Goal: Task Accomplishment & Management: Manage account settings

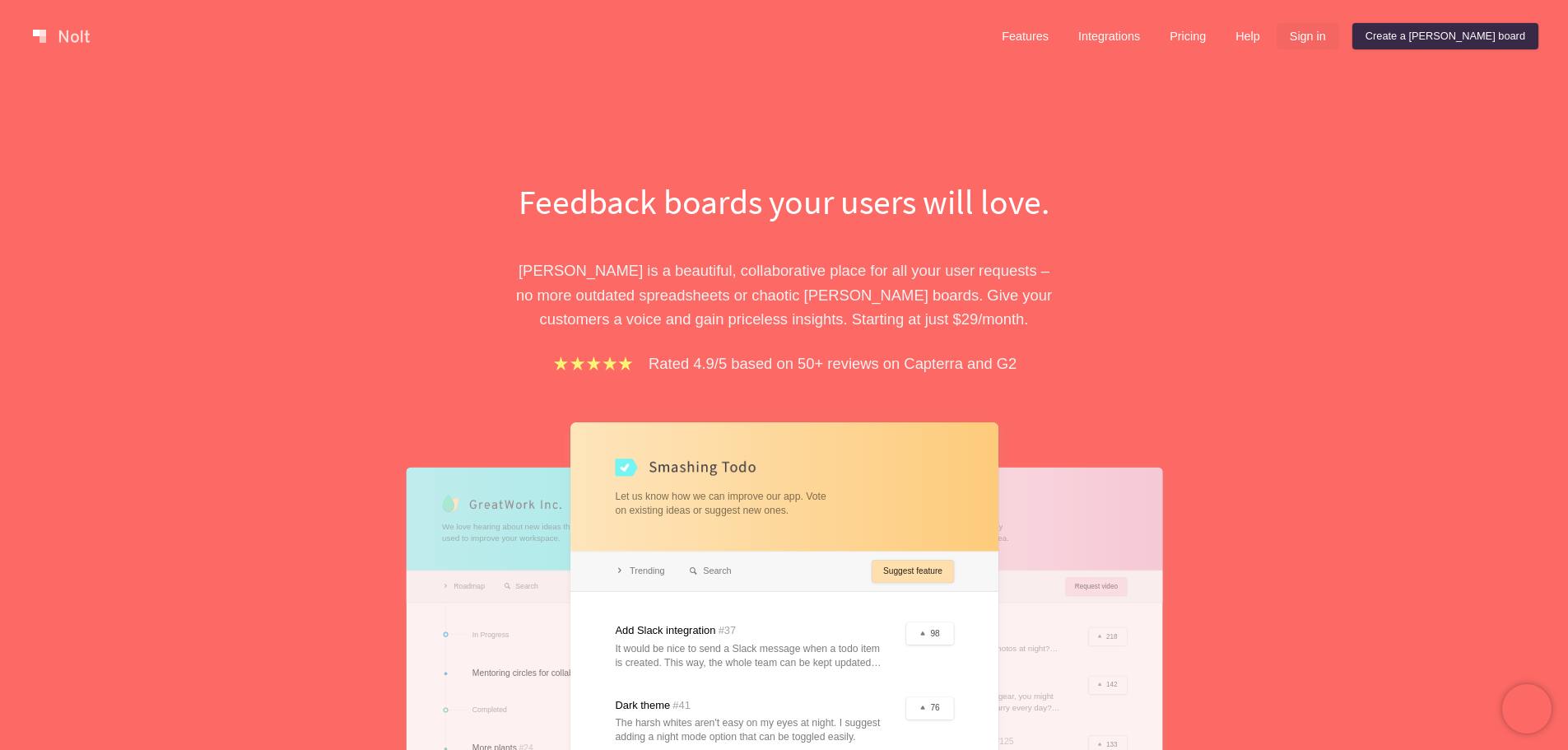
click at [1339, 38] on link "Sign in" at bounding box center [1307, 36] width 62 height 26
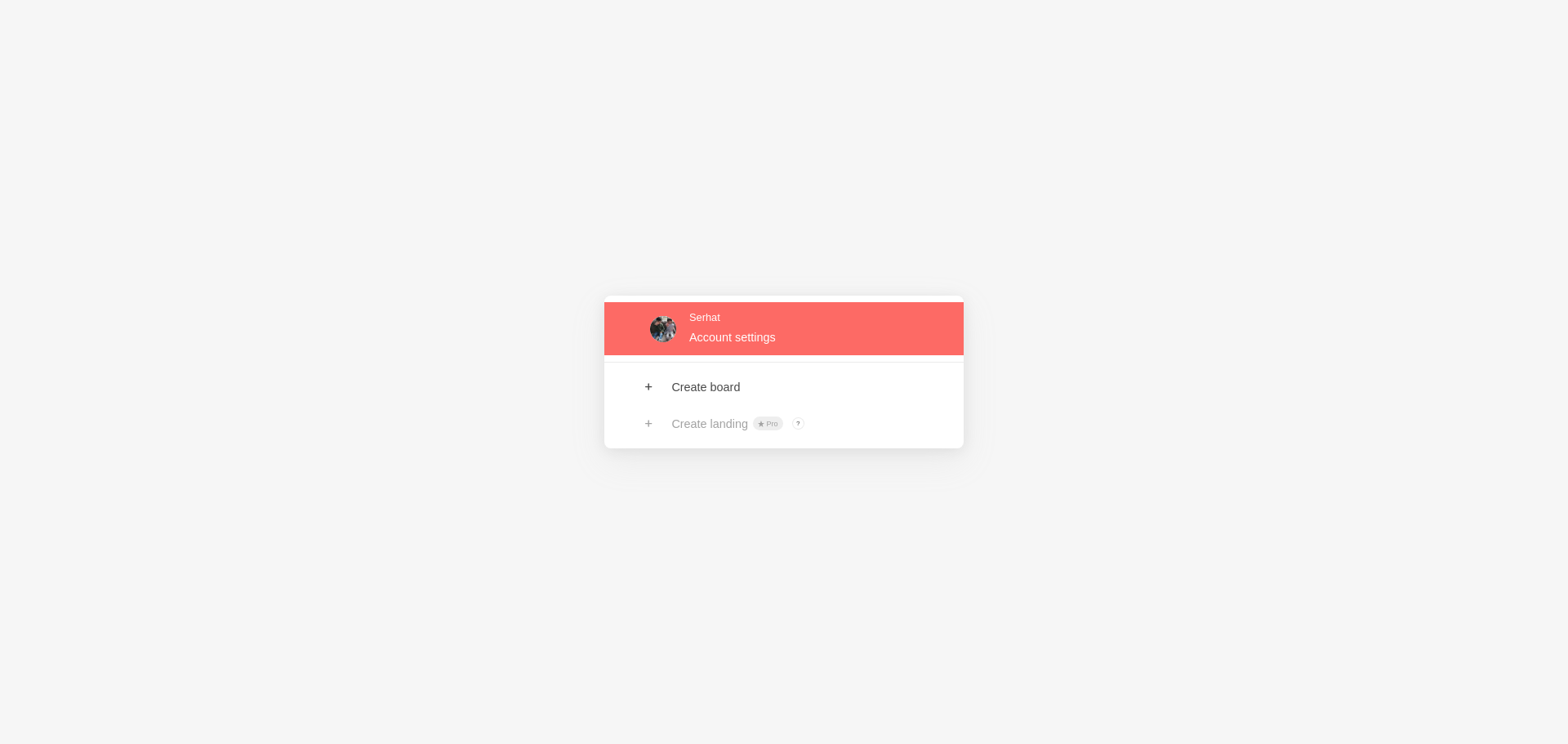
click at [797, 322] on link at bounding box center [784, 328] width 359 height 53
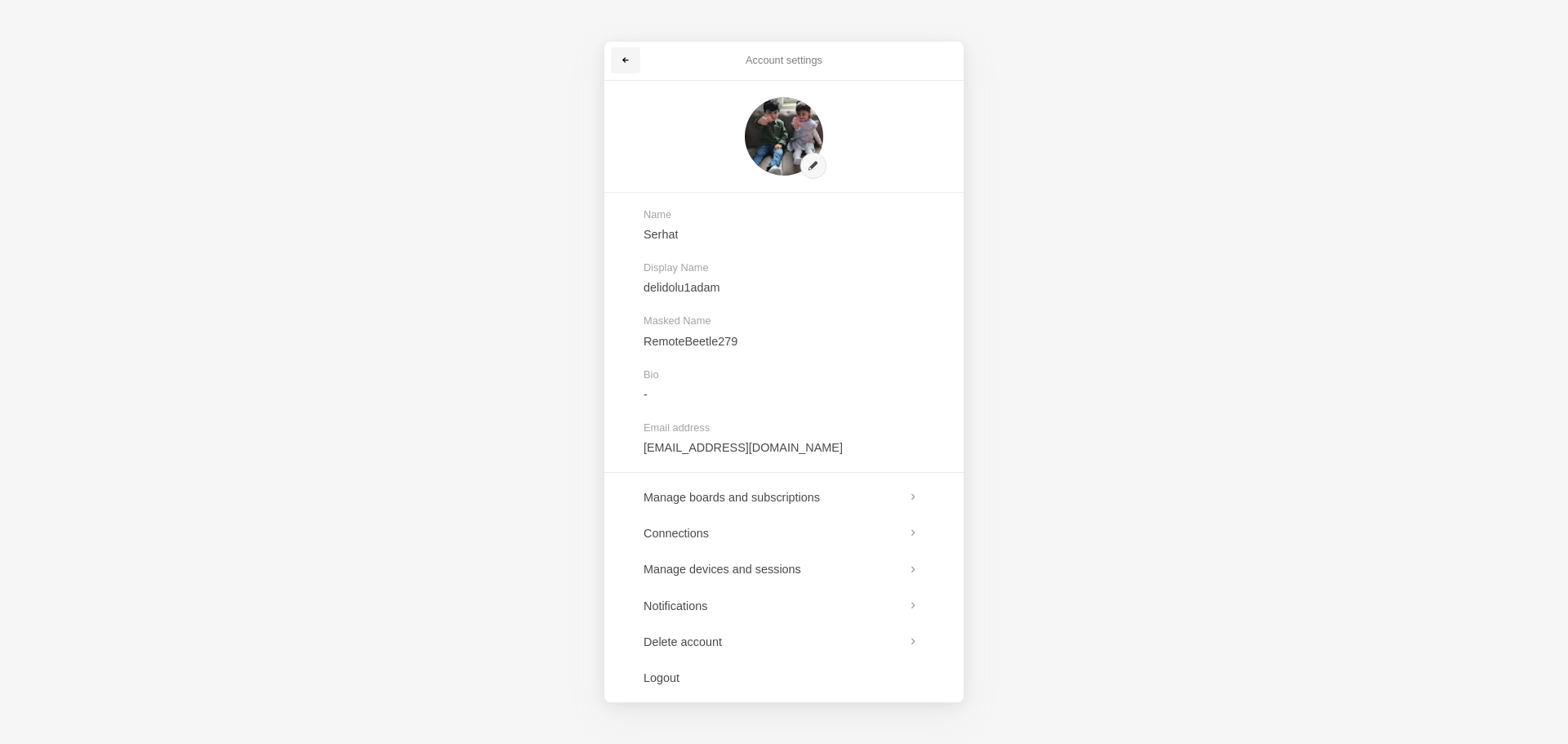
click at [617, 53] on link at bounding box center [626, 60] width 30 height 26
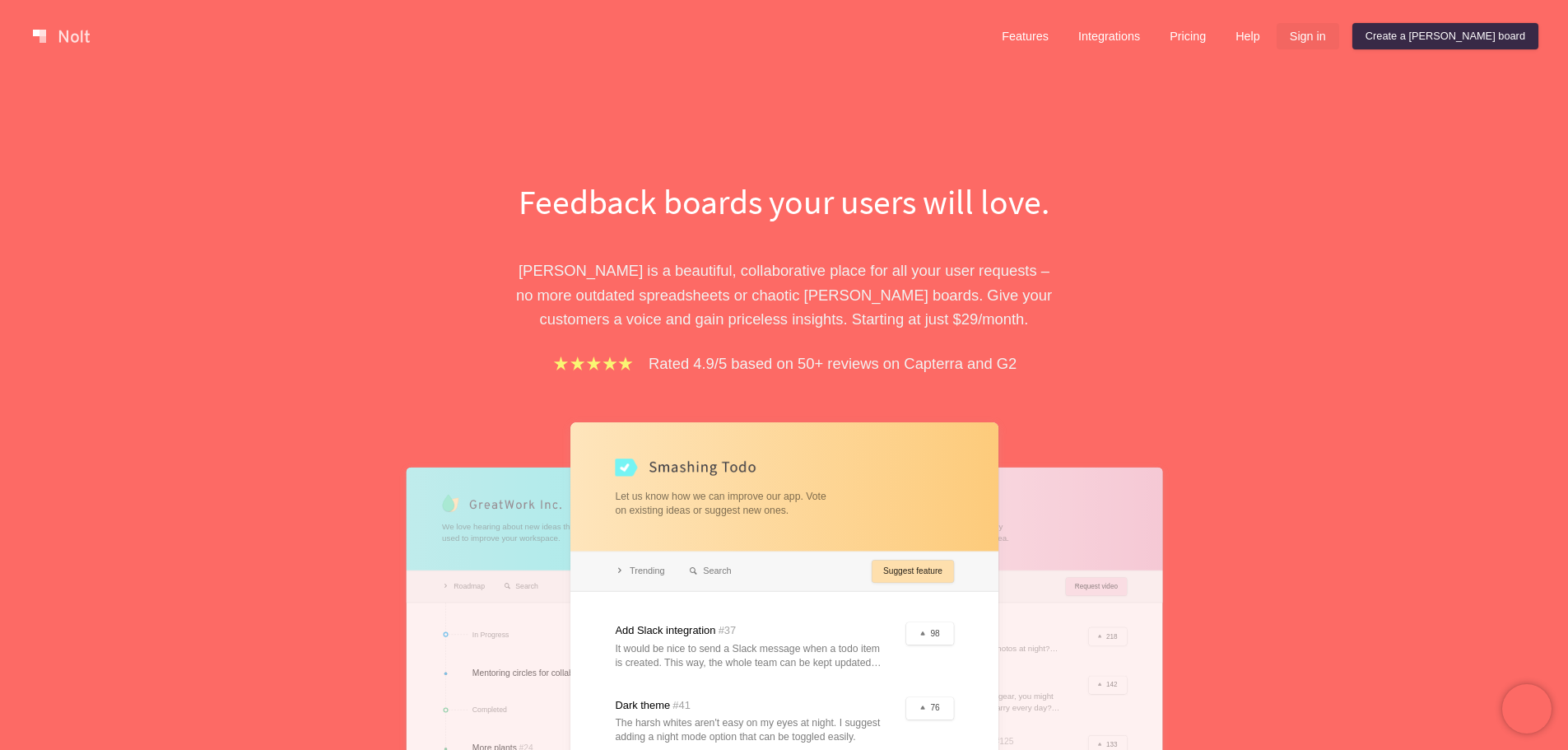
click at [1339, 37] on link "Sign in" at bounding box center [1307, 36] width 62 height 26
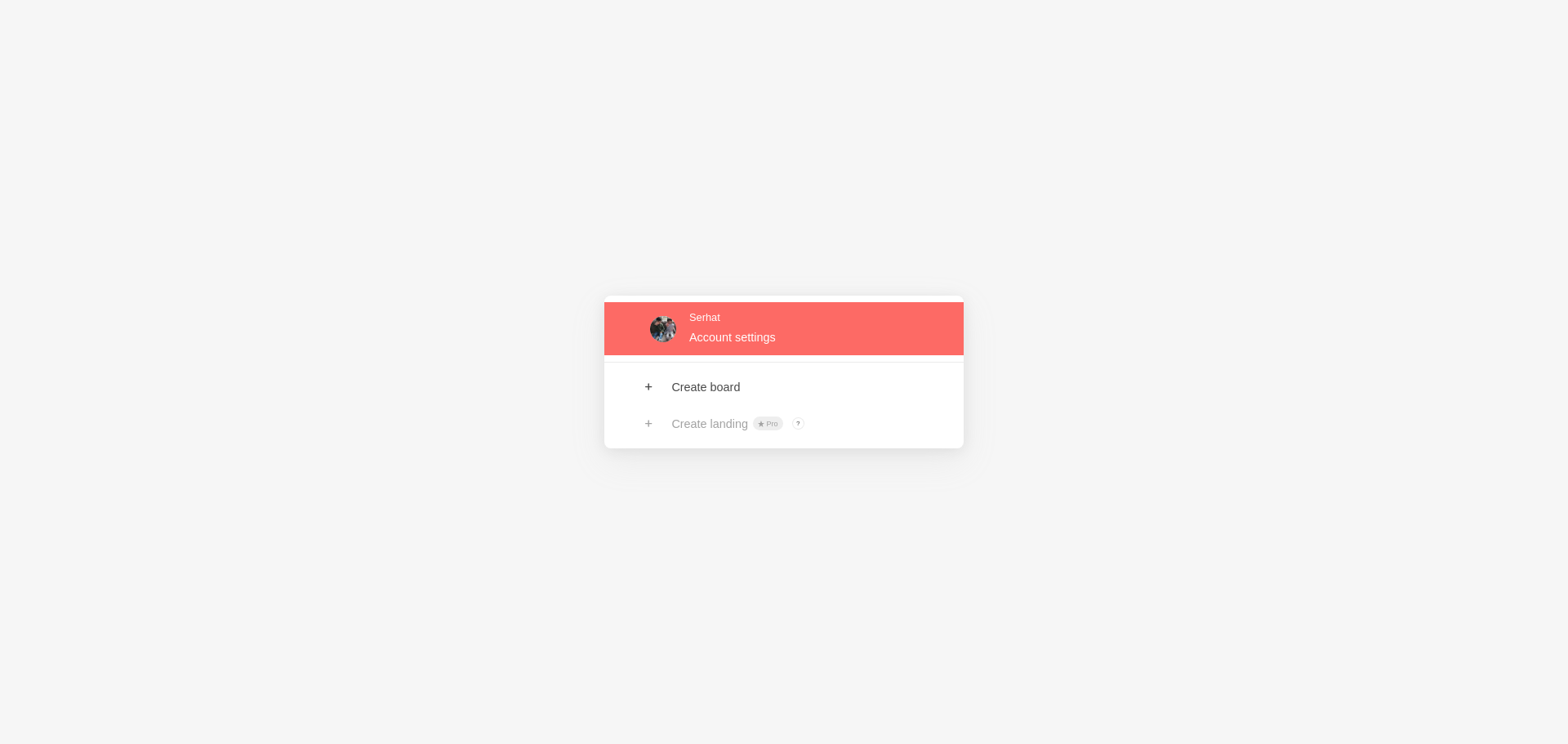
click at [764, 326] on link at bounding box center [784, 328] width 359 height 53
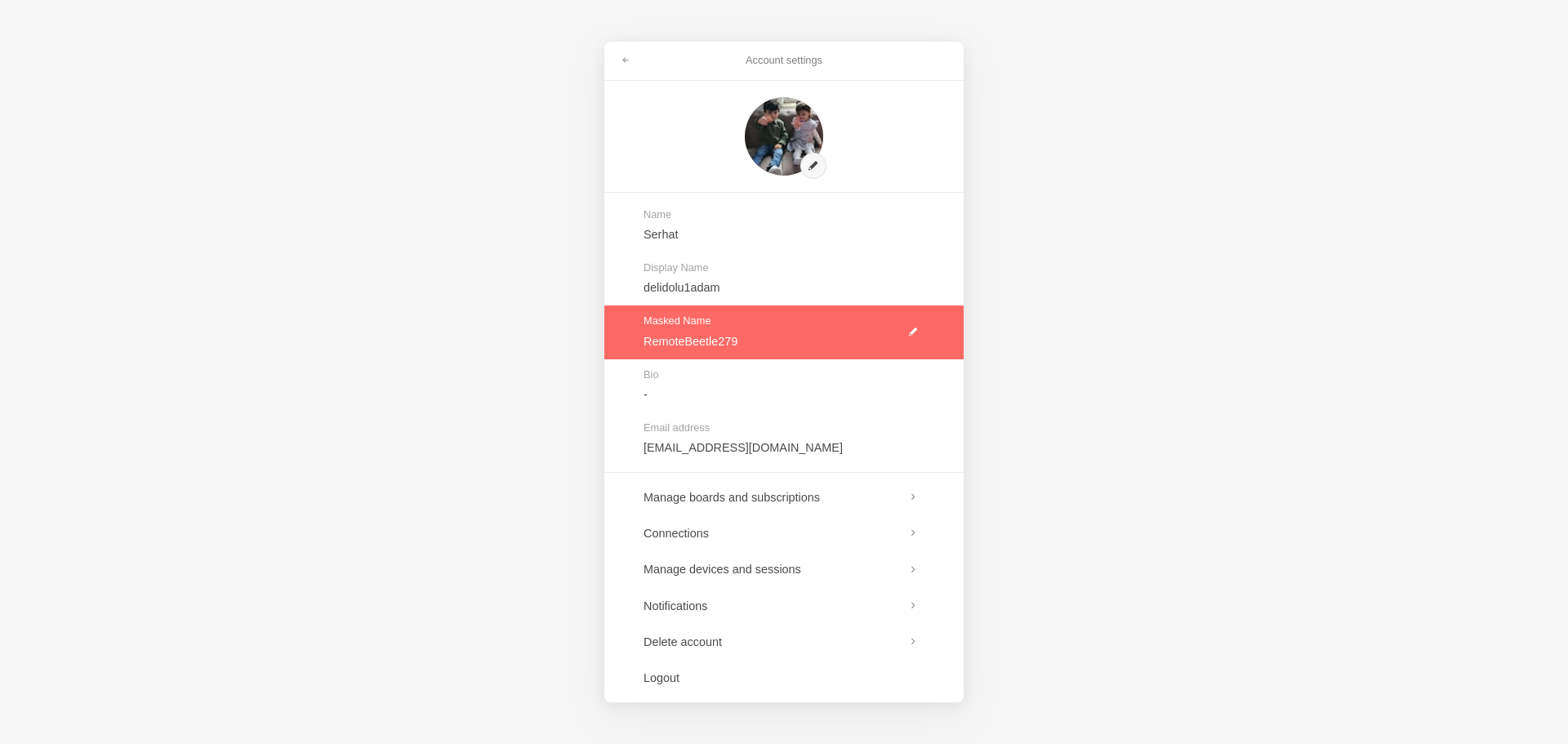
click at [908, 330] on link at bounding box center [784, 331] width 359 height 53
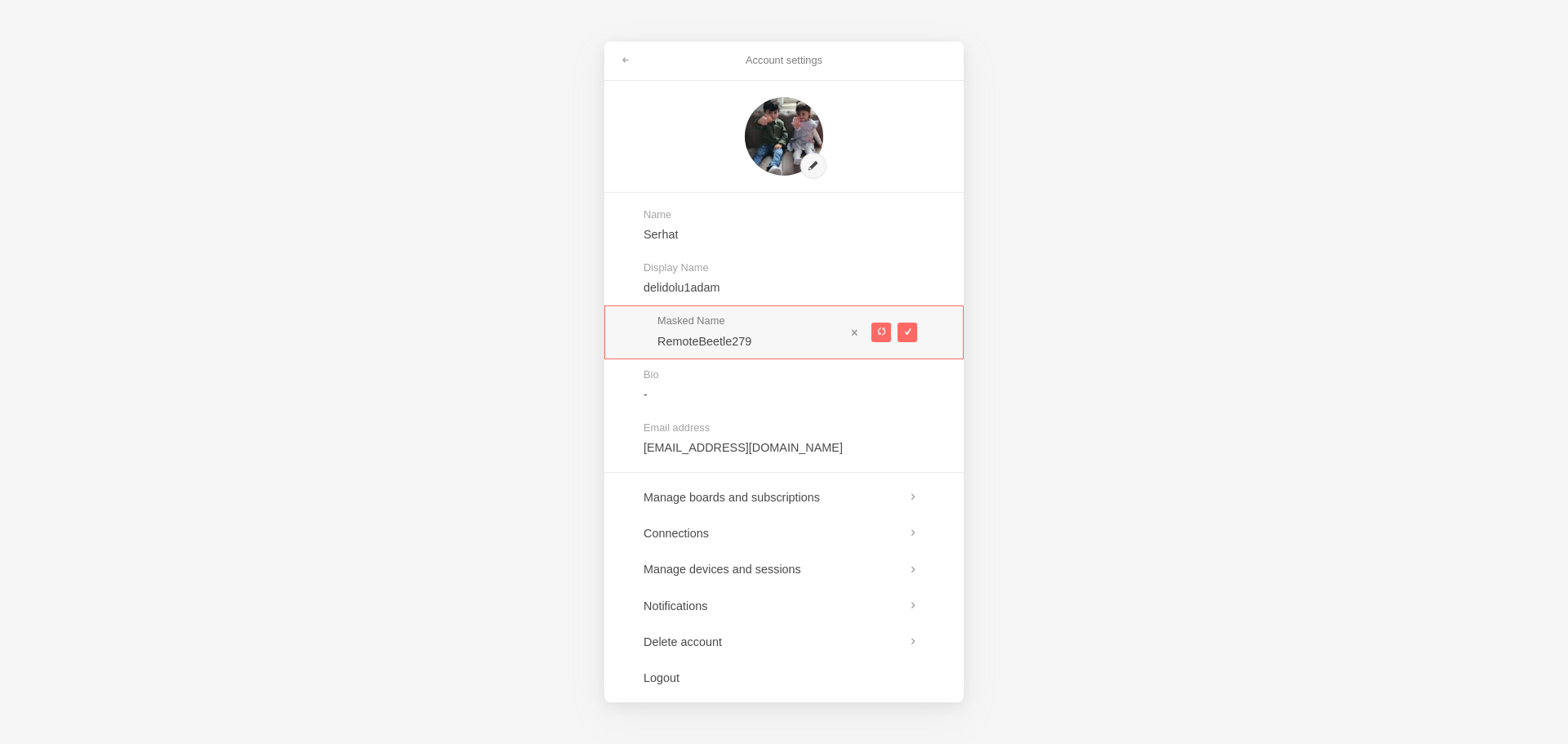
click at [868, 331] on div at bounding box center [881, 332] width 72 height 34
drag, startPoint x: 868, startPoint y: 331, endPoint x: 856, endPoint y: 332, distance: 12.0
click at [857, 332] on div at bounding box center [881, 332] width 72 height 34
click at [893, 334] on div at bounding box center [881, 332] width 72 height 34
click at [882, 334] on span at bounding box center [881, 331] width 9 height 9
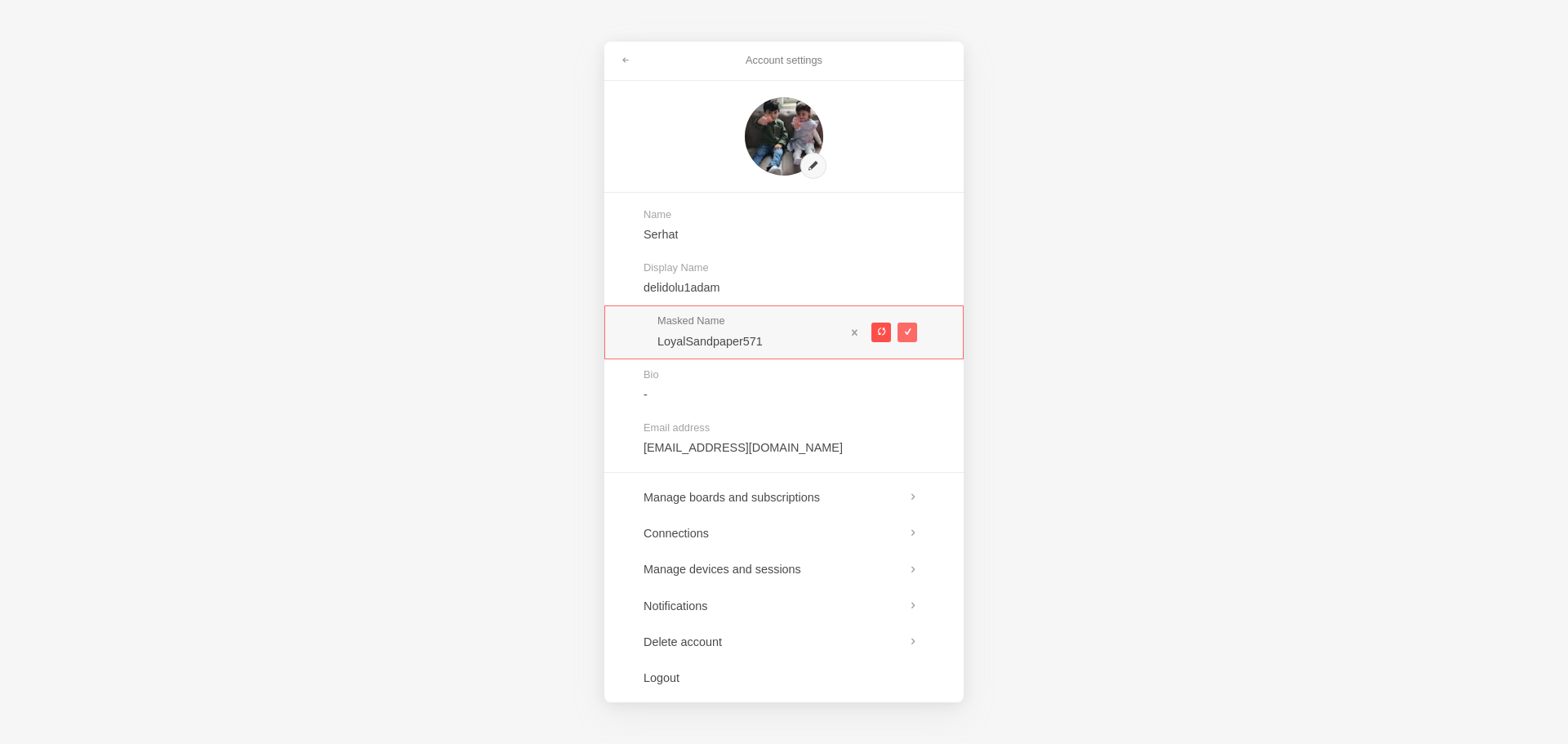
click at [881, 334] on span at bounding box center [881, 331] width 9 height 9
type input "BetterBestseller769"
click at [907, 333] on span at bounding box center [907, 331] width 9 height 9
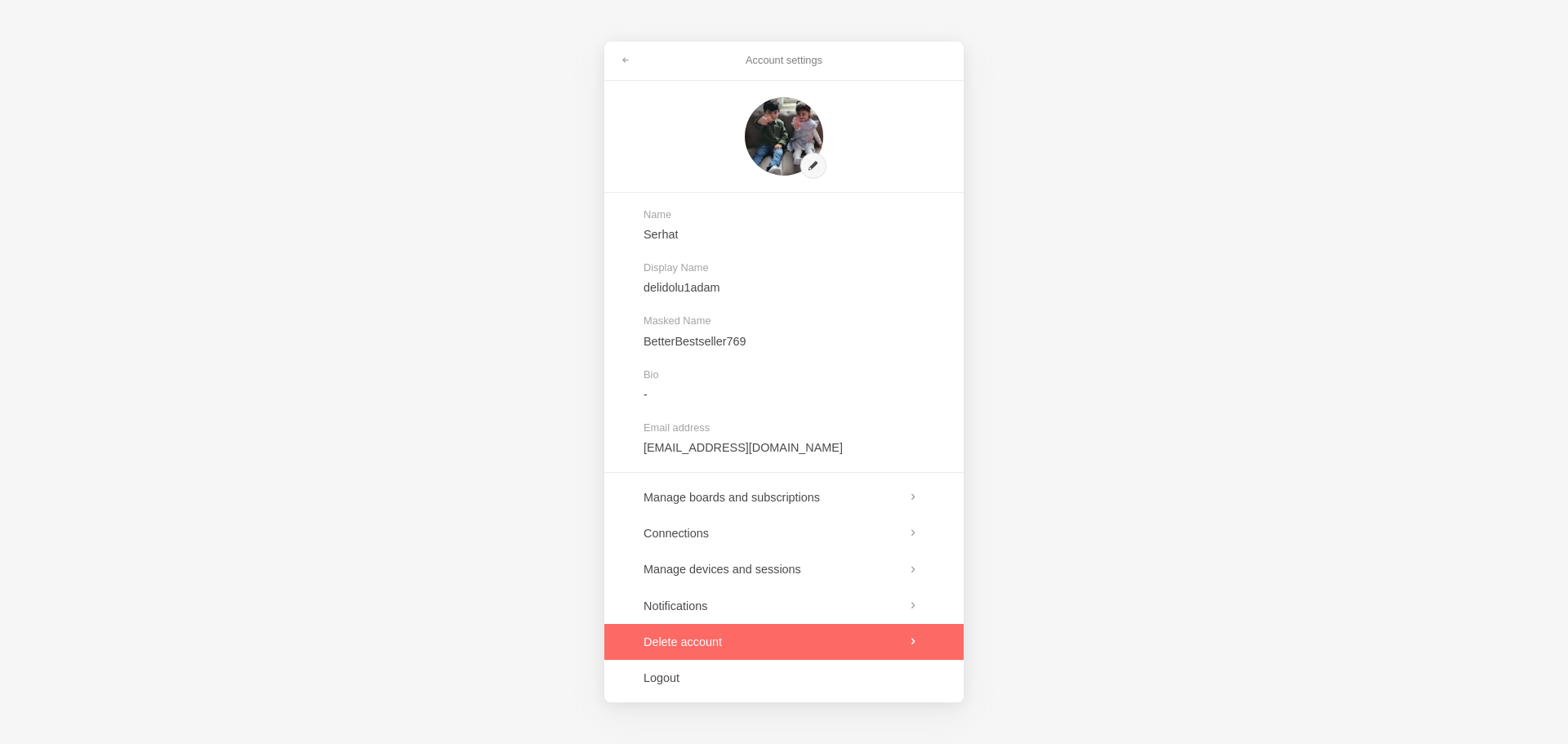
click at [835, 646] on link at bounding box center [784, 641] width 359 height 36
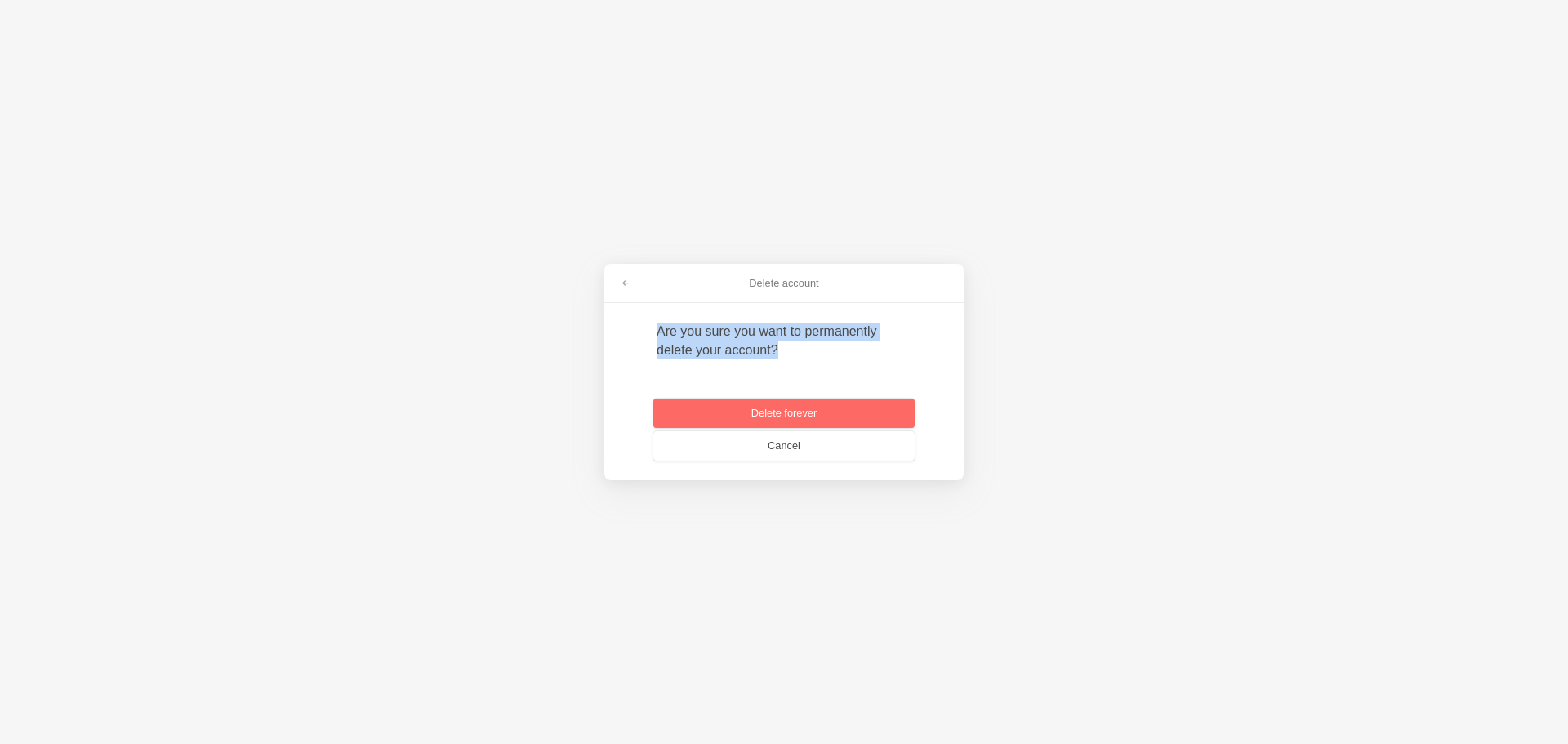
drag, startPoint x: 803, startPoint y: 347, endPoint x: 639, endPoint y: 328, distance: 165.1
click at [639, 328] on div "Delete account Are you sure you want to permanently delete your account? Delete…" at bounding box center [784, 372] width 359 height 217
click at [796, 348] on div "Are you sure you want to permanently delete your account?" at bounding box center [784, 341] width 255 height 37
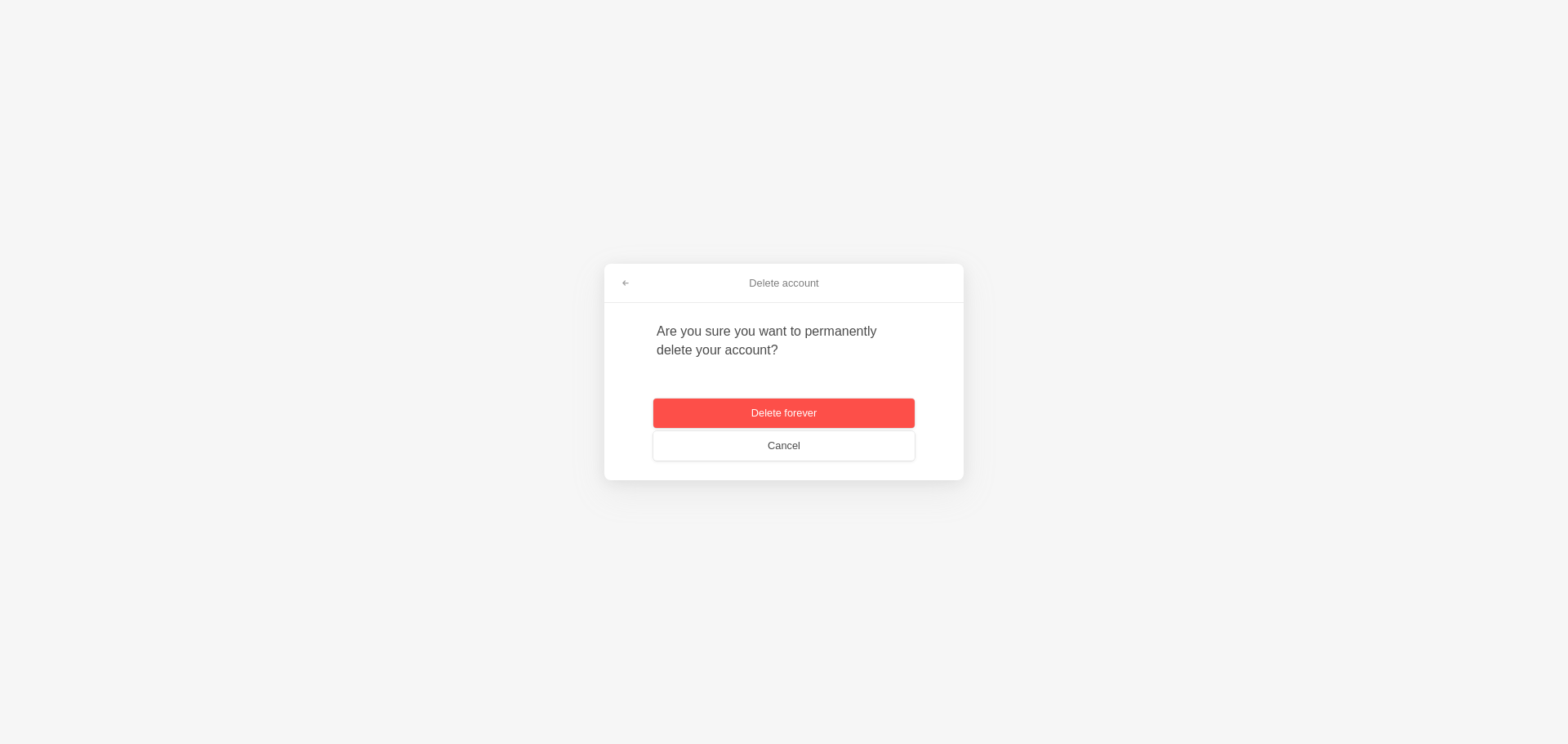
click at [820, 413] on button "Delete forever" at bounding box center [784, 413] width 262 height 30
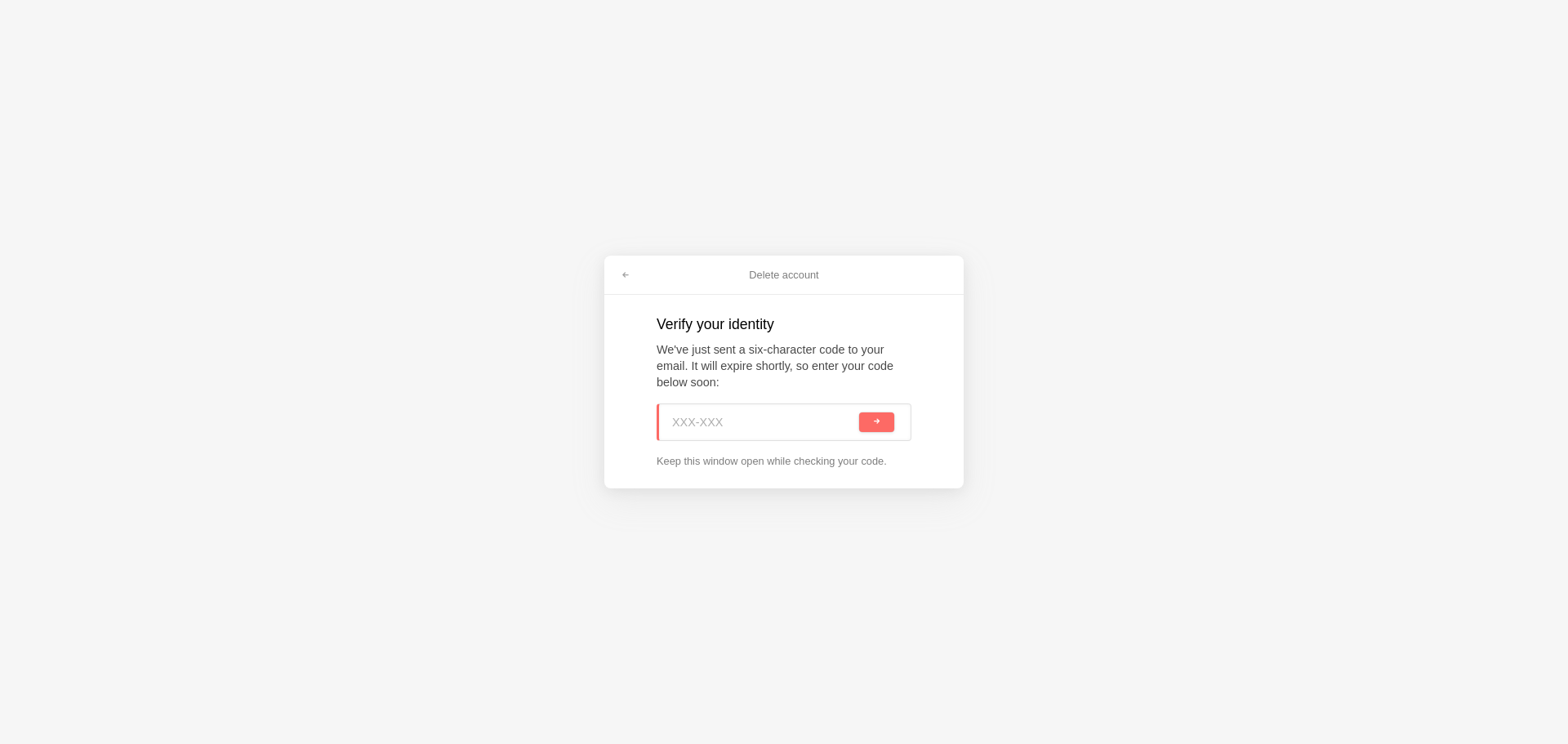
paste input "M4G-9JM"
type input "M4G-9JM"
click at [883, 421] on button "submit" at bounding box center [877, 423] width 35 height 19
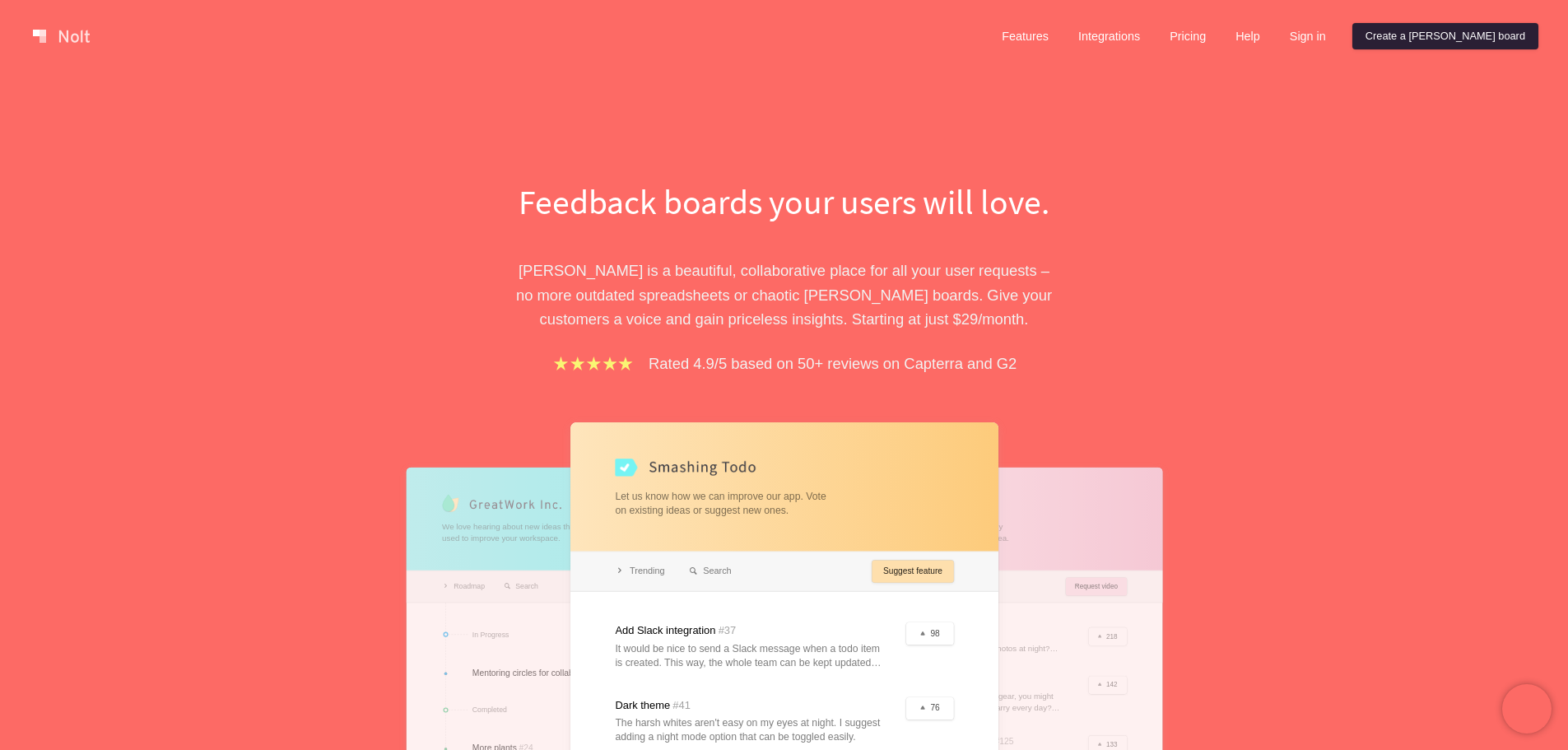
click at [1487, 35] on link "Create a [PERSON_NAME] board" at bounding box center [1445, 36] width 186 height 26
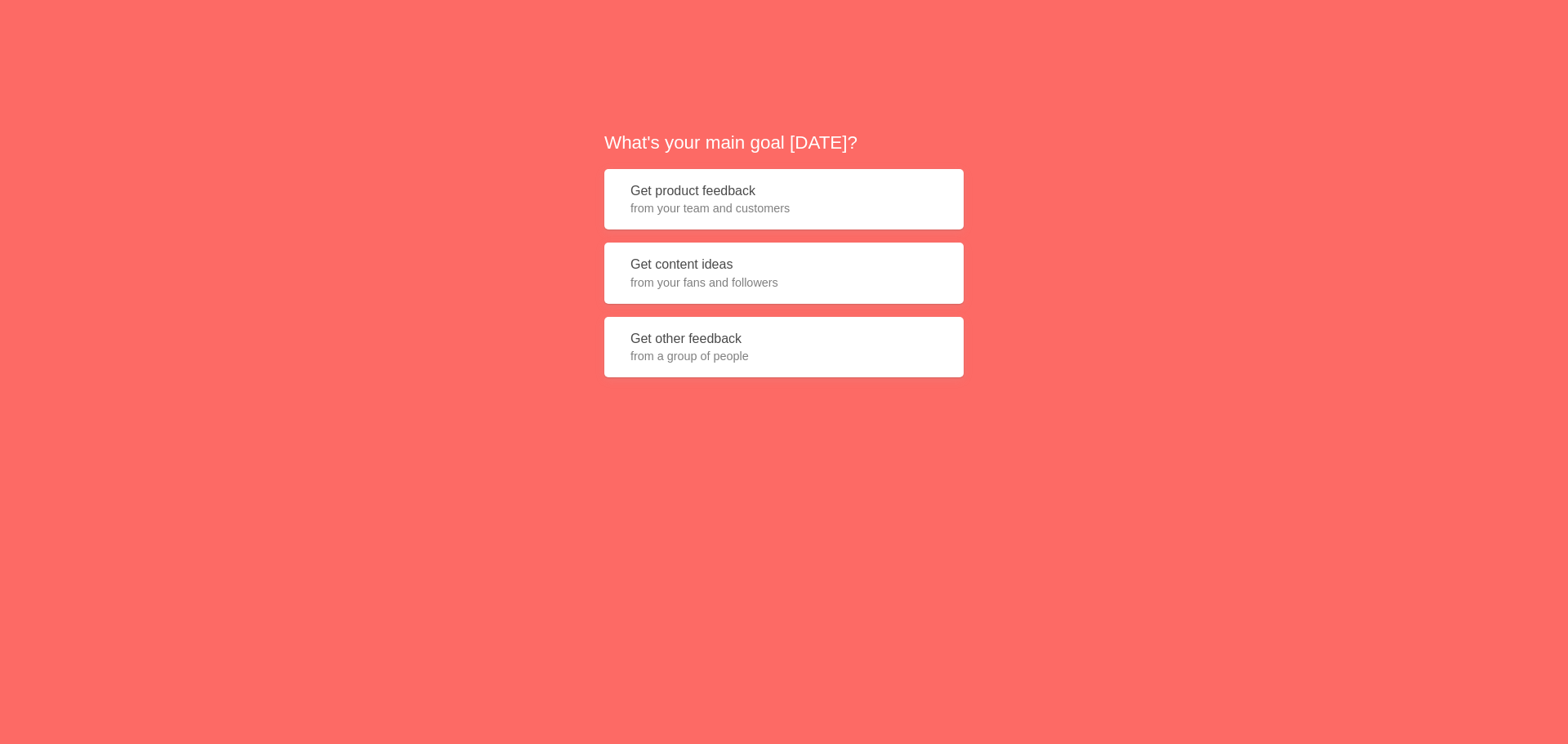
click at [757, 202] on span "from your team and customers" at bounding box center [784, 208] width 307 height 16
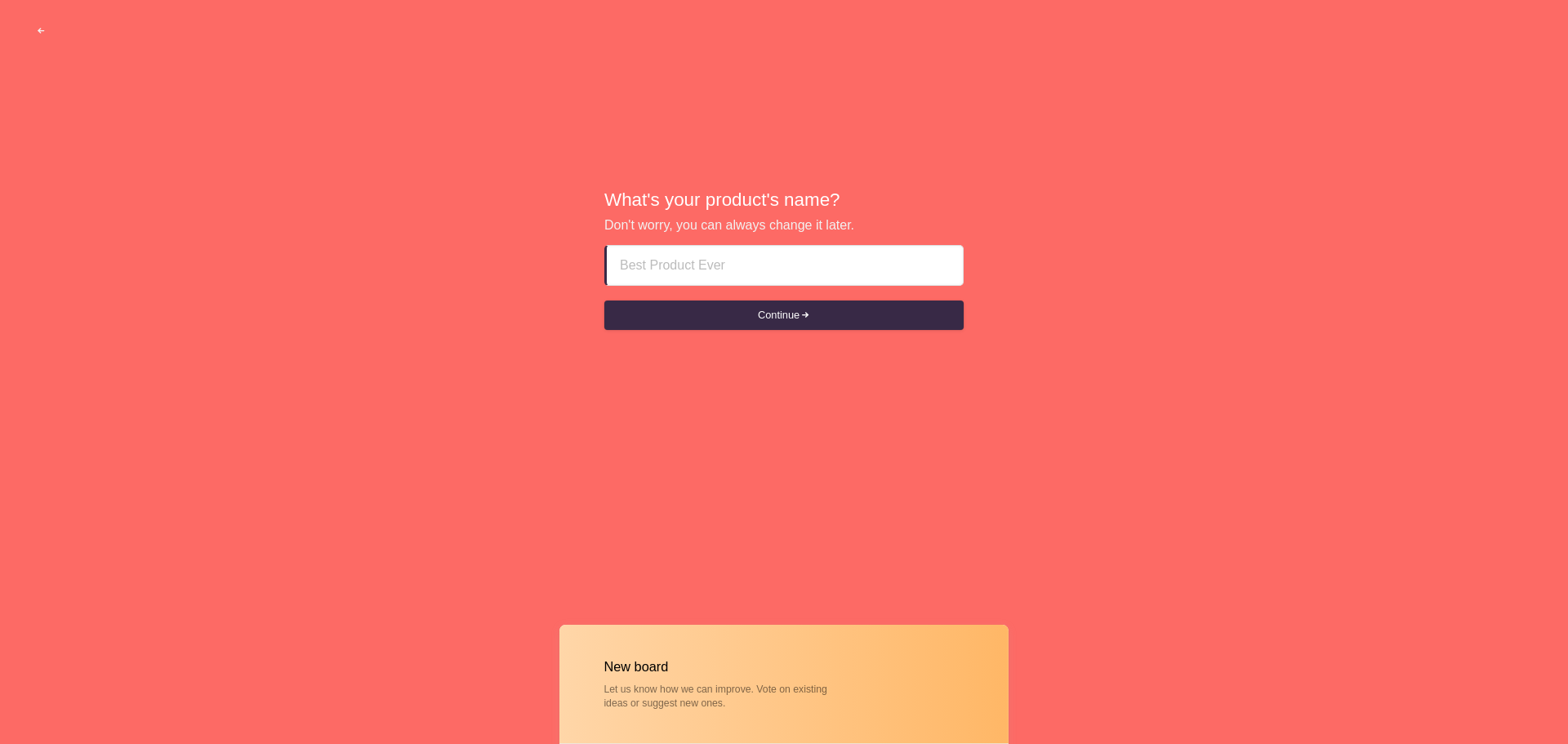
click at [734, 268] on input at bounding box center [784, 265] width 330 height 39
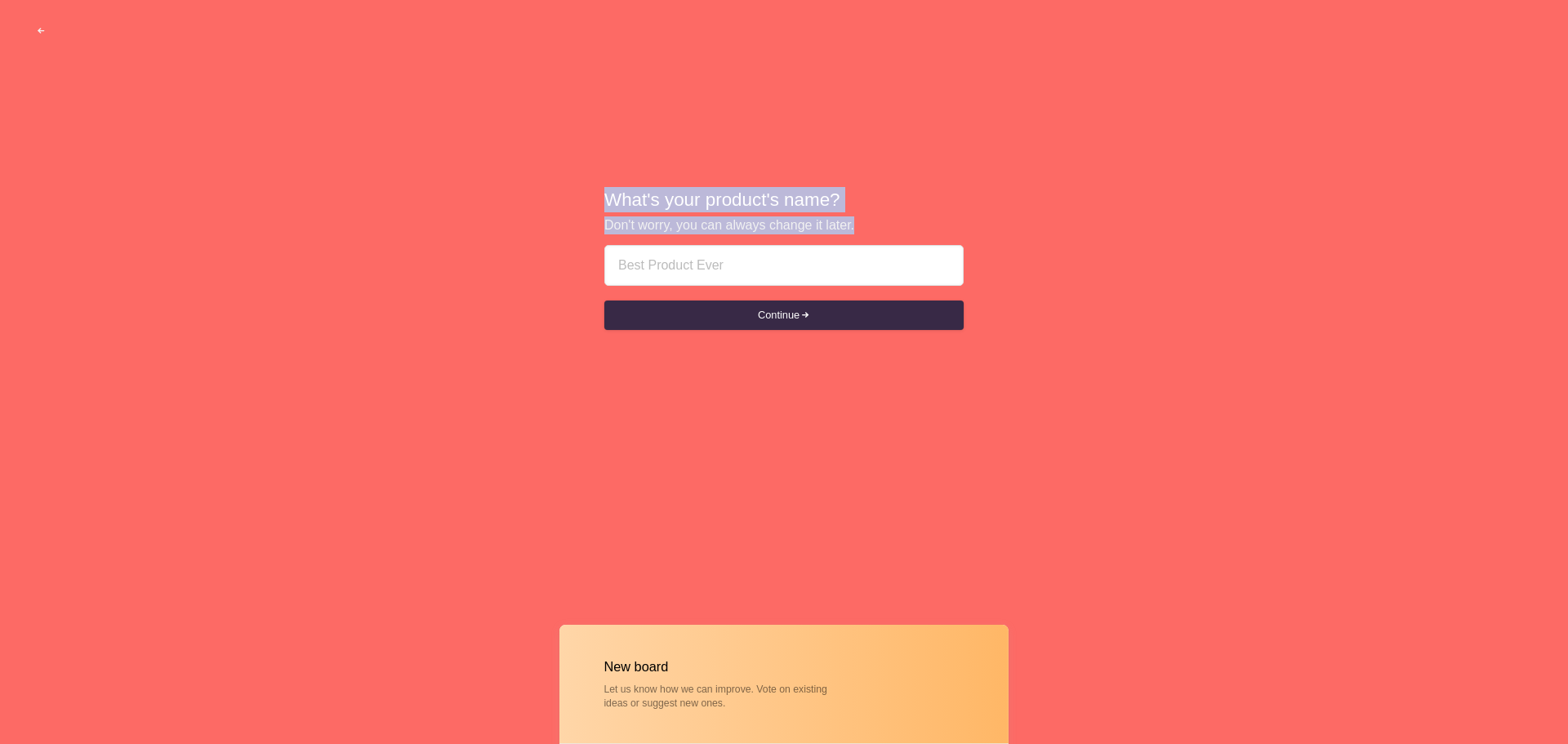
drag, startPoint x: 896, startPoint y: 221, endPoint x: 584, endPoint y: 202, distance: 312.6
click at [578, 191] on div "What's your product's name? Don't worry, you can always change it later. Contin…" at bounding box center [784, 260] width 1568 height 521
click at [919, 268] on input at bounding box center [784, 265] width 332 height 39
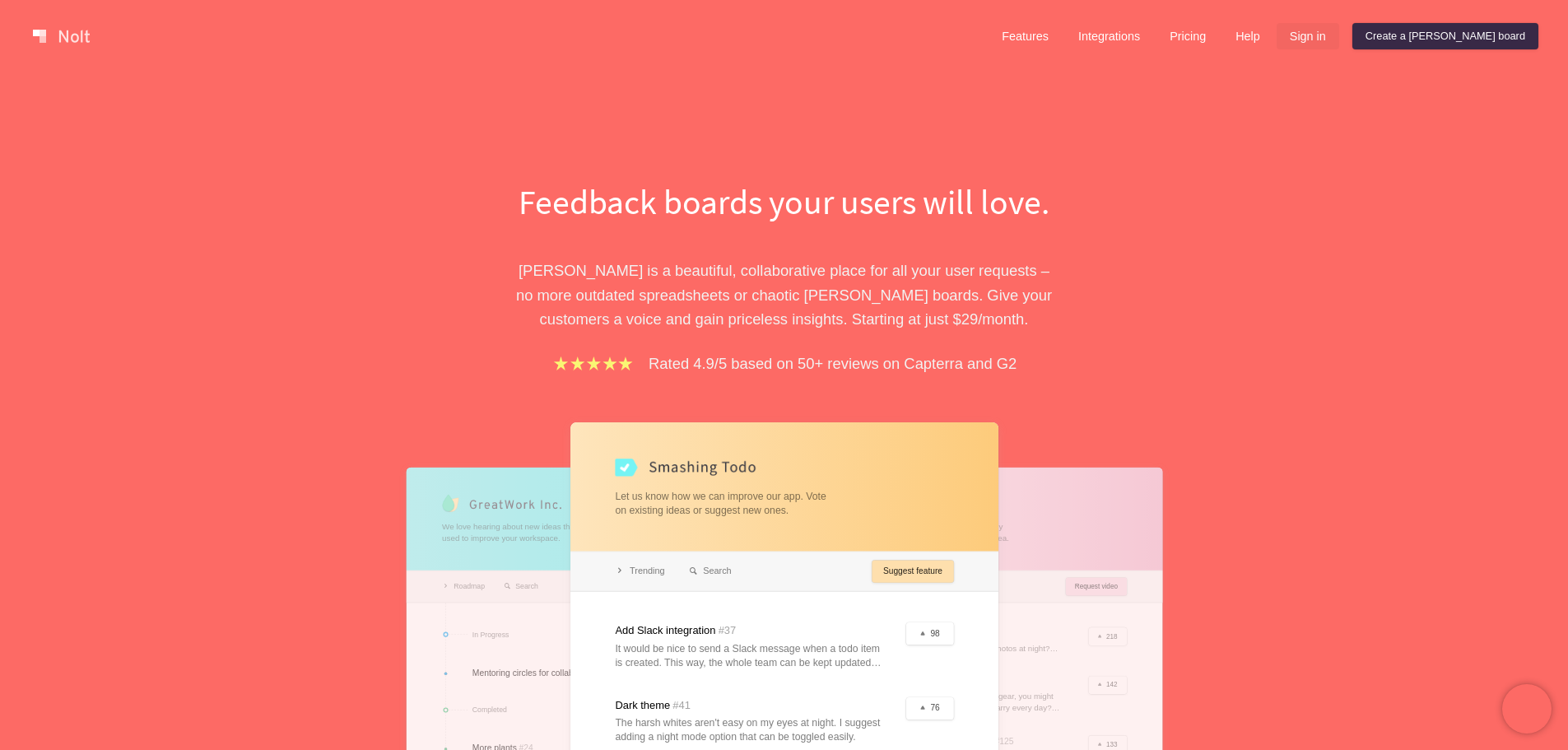
click at [1339, 41] on link "Sign in" at bounding box center [1307, 36] width 62 height 26
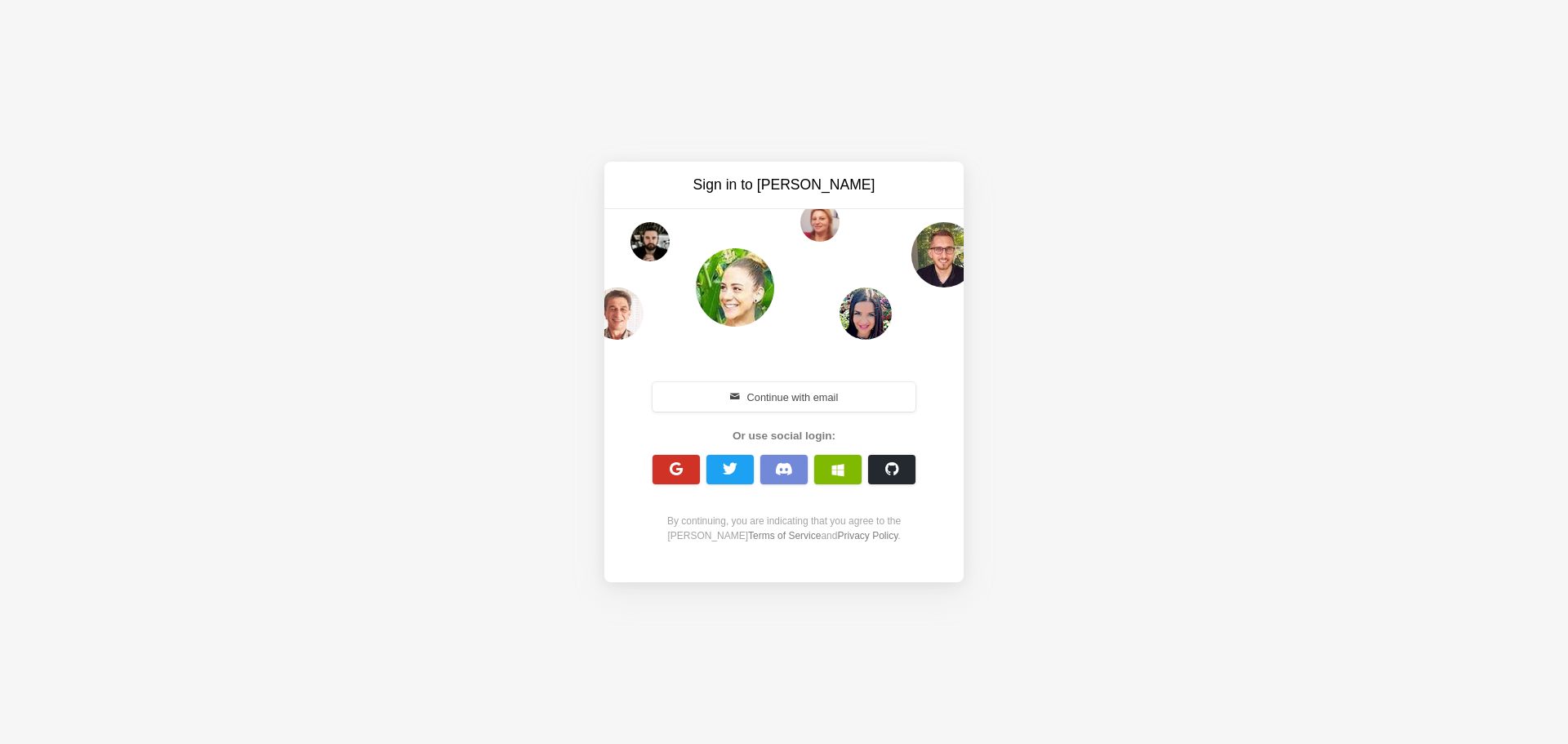
click at [678, 462] on span "button" at bounding box center [677, 470] width 15 height 15
click at [817, 397] on button "Continue with email" at bounding box center [784, 397] width 263 height 30
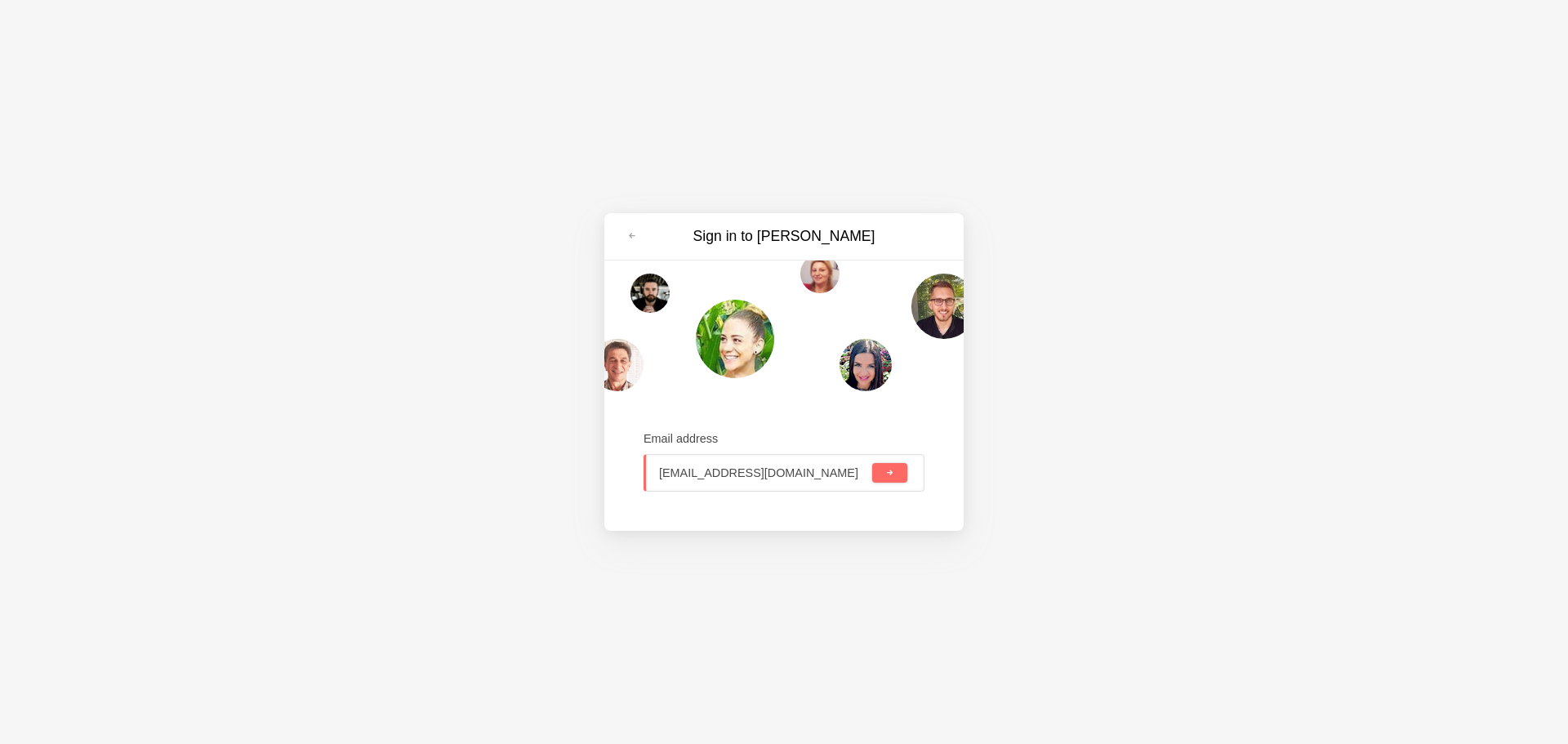
type input "delidolu1adam@gmail.com"
click at [886, 470] on span "submit" at bounding box center [889, 473] width 9 height 9
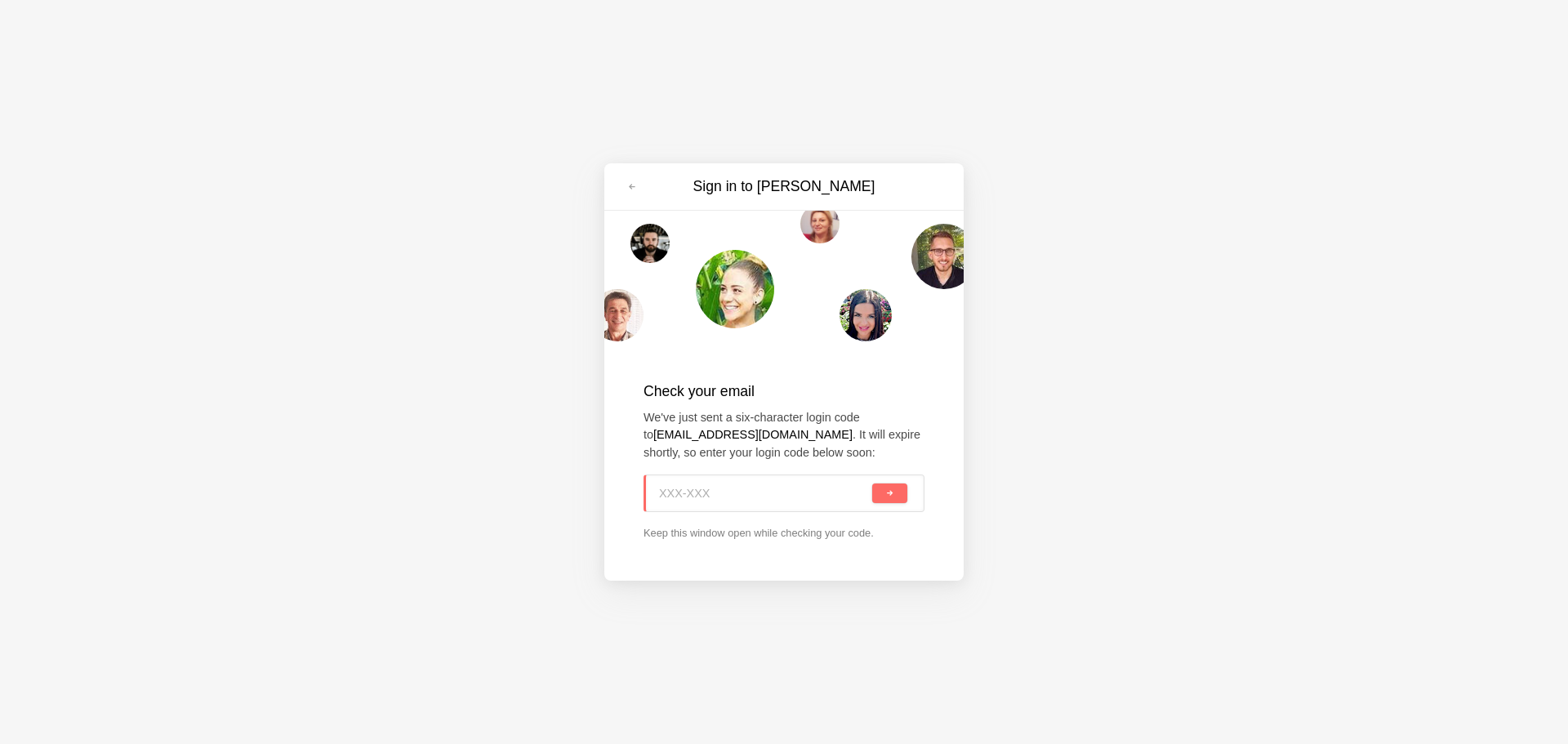
paste input "UYT-38V"
type input "UYT-38V"
click at [881, 500] on button "submit" at bounding box center [889, 493] width 35 height 19
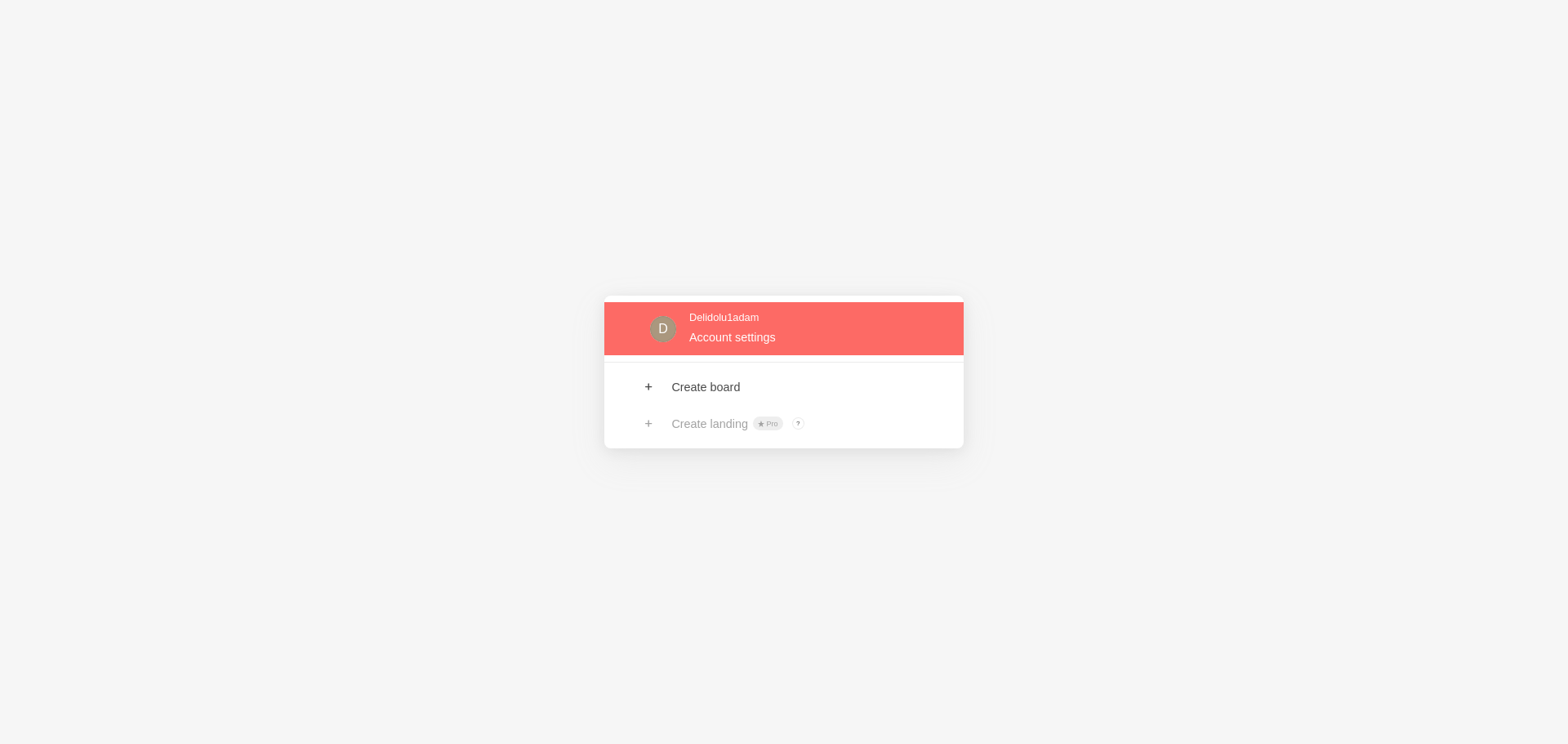
click at [790, 328] on link at bounding box center [784, 328] width 359 height 53
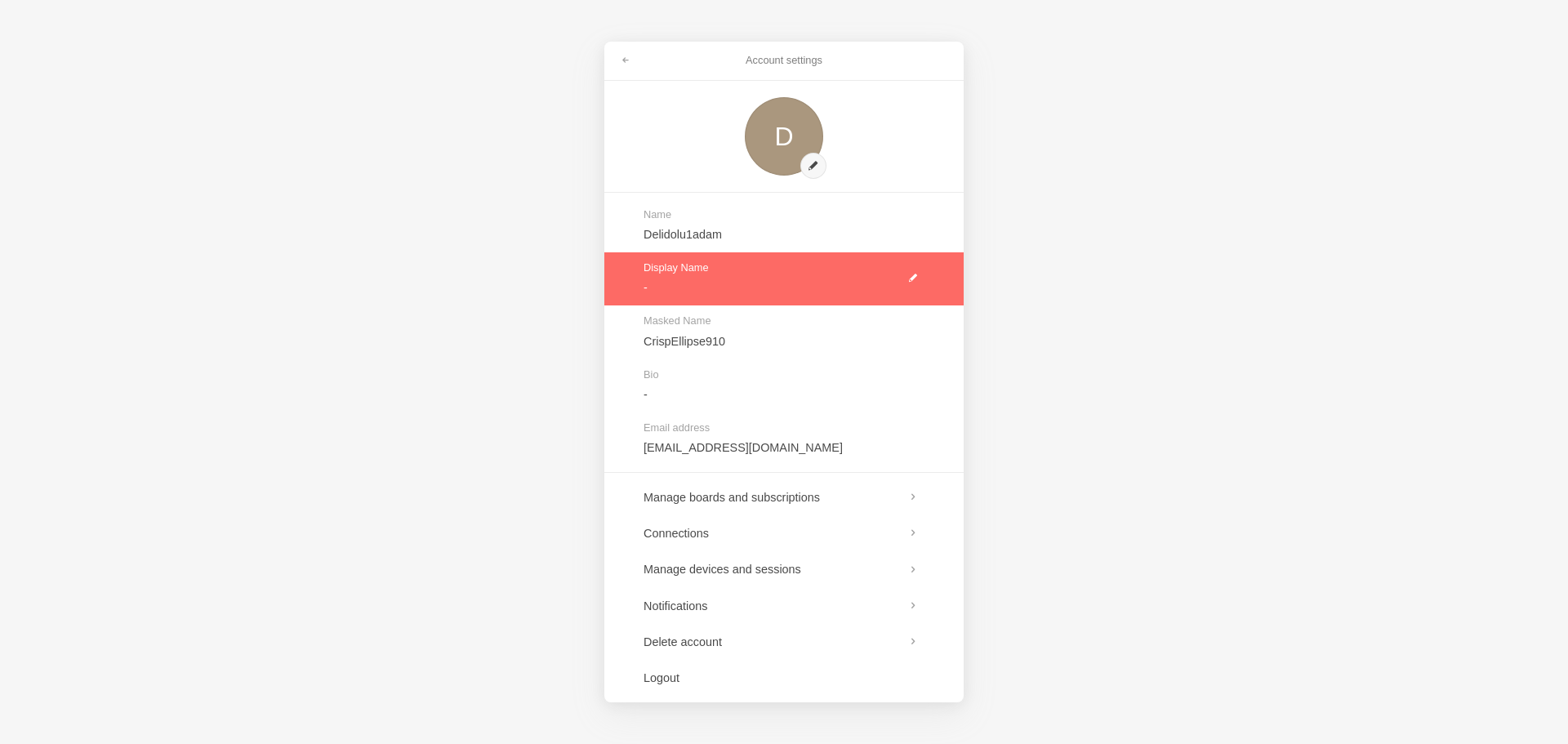
click at [910, 274] on link at bounding box center [784, 278] width 359 height 53
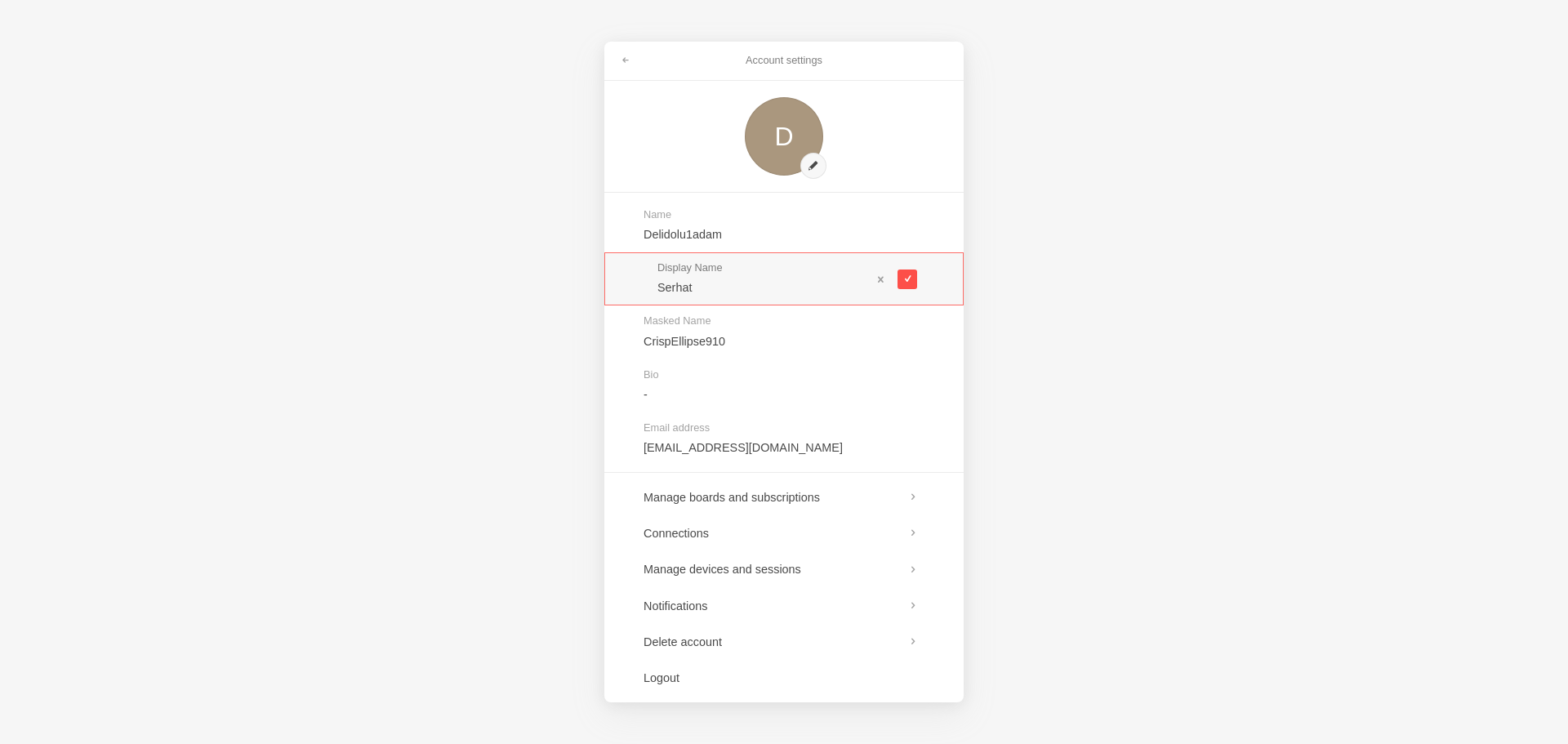
type input "Serhat"
click at [908, 278] on span at bounding box center [907, 278] width 9 height 9
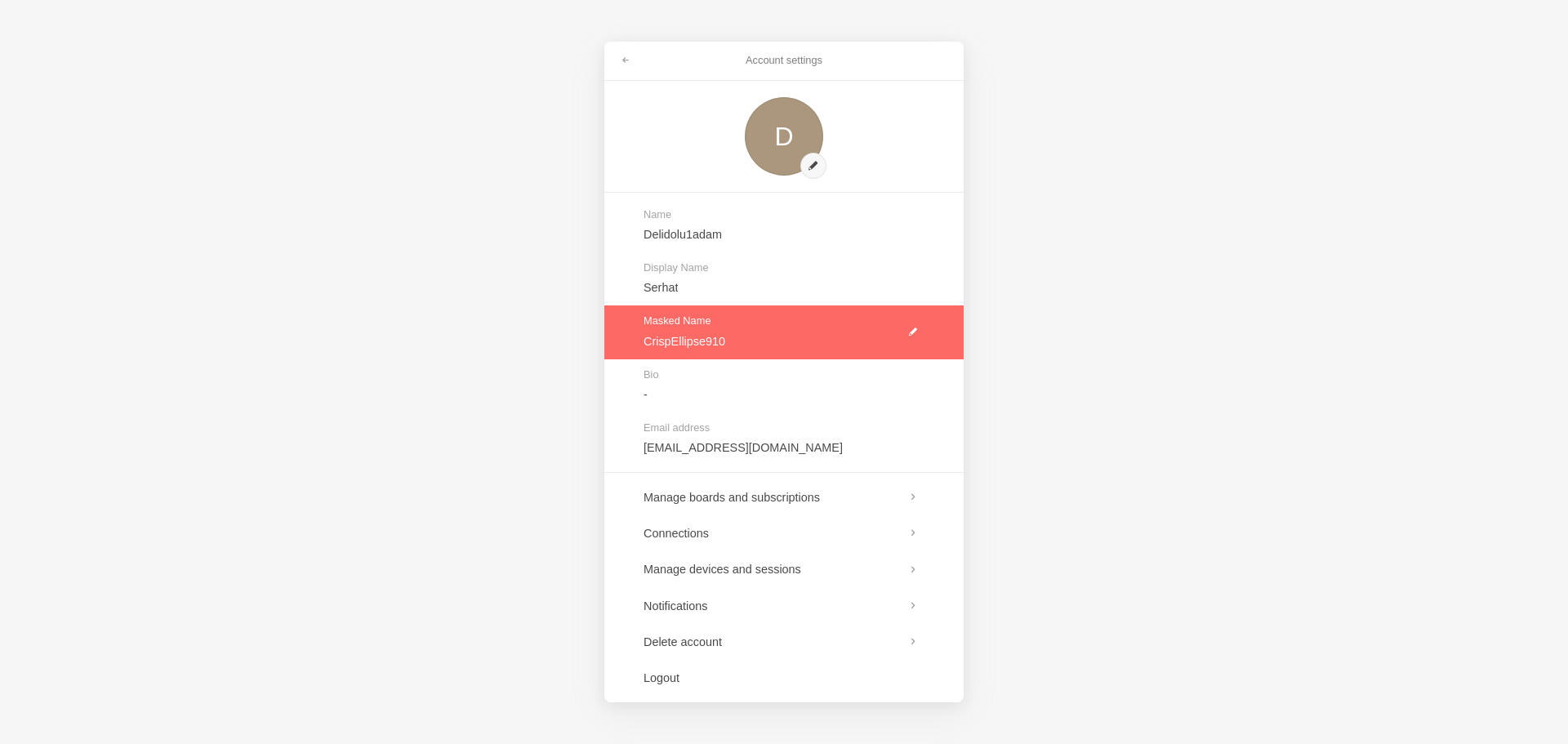
click at [917, 332] on link at bounding box center [784, 331] width 359 height 53
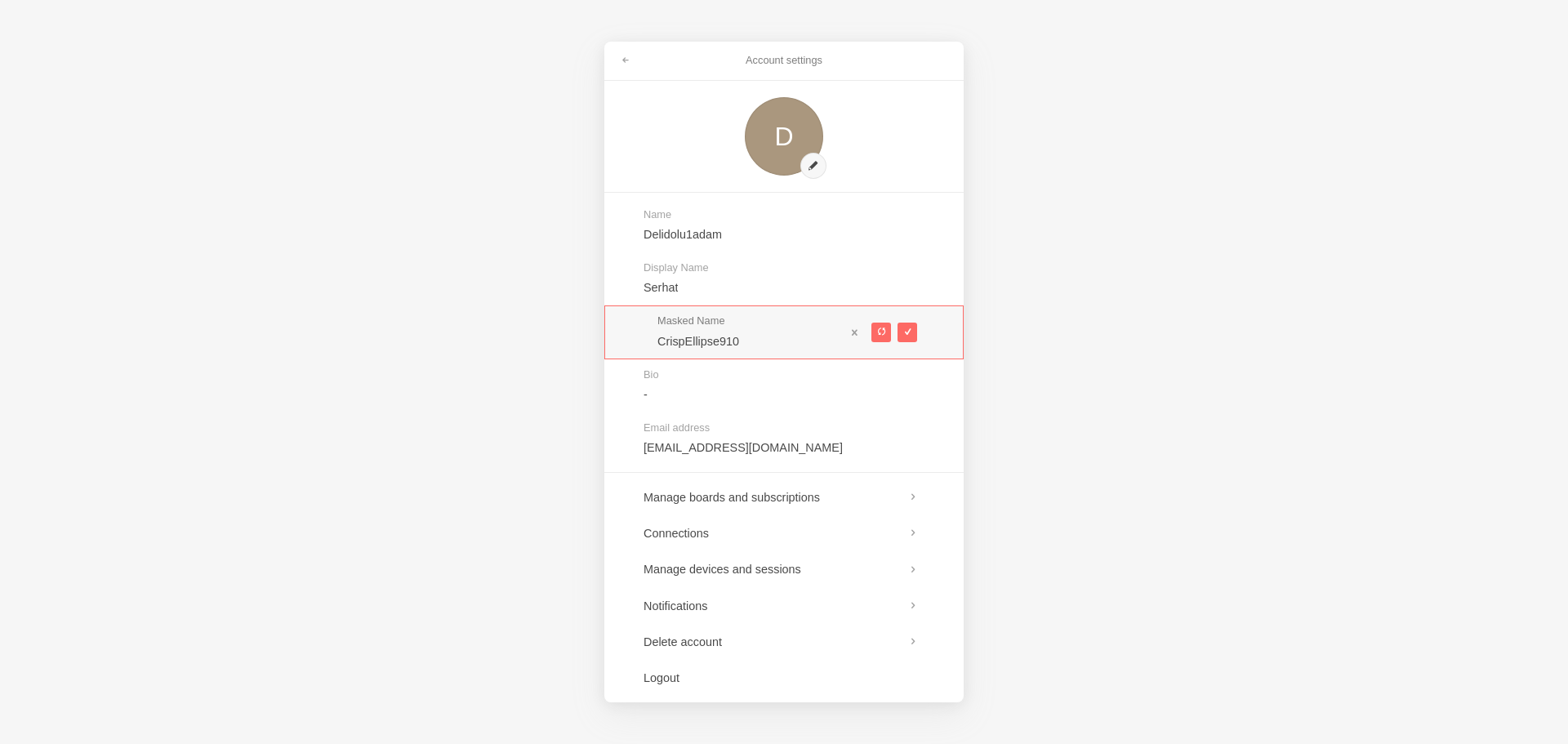
click at [1072, 272] on div "Account settings D Name Delidolu1adam Display Name Serhat Masked Name CrispElli…" at bounding box center [784, 372] width 1568 height 744
click at [1056, 381] on div "Account settings D Name Delidolu1adam Display Name Serhat Masked Name CrispElli…" at bounding box center [784, 372] width 1568 height 744
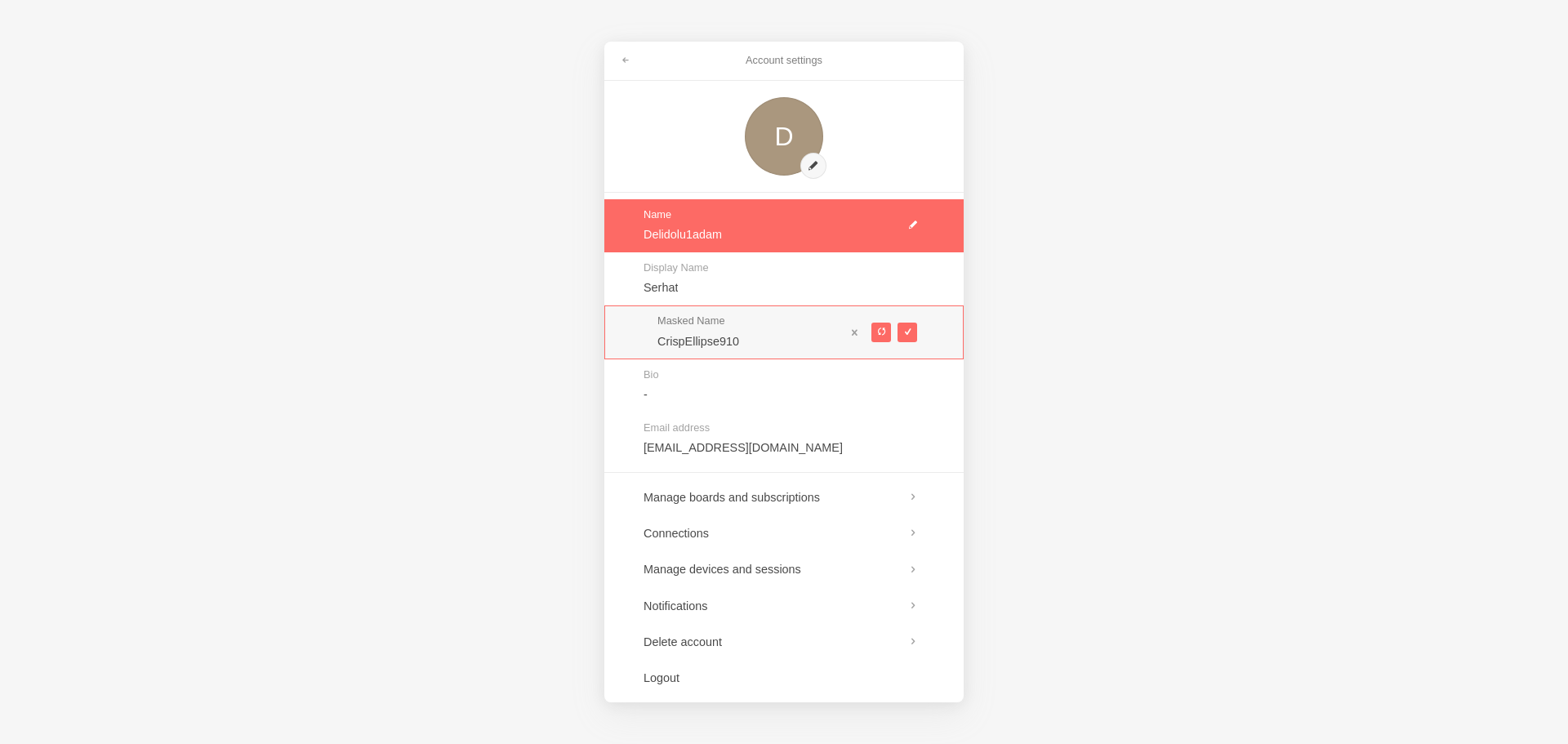
click at [912, 225] on link at bounding box center [784, 225] width 359 height 53
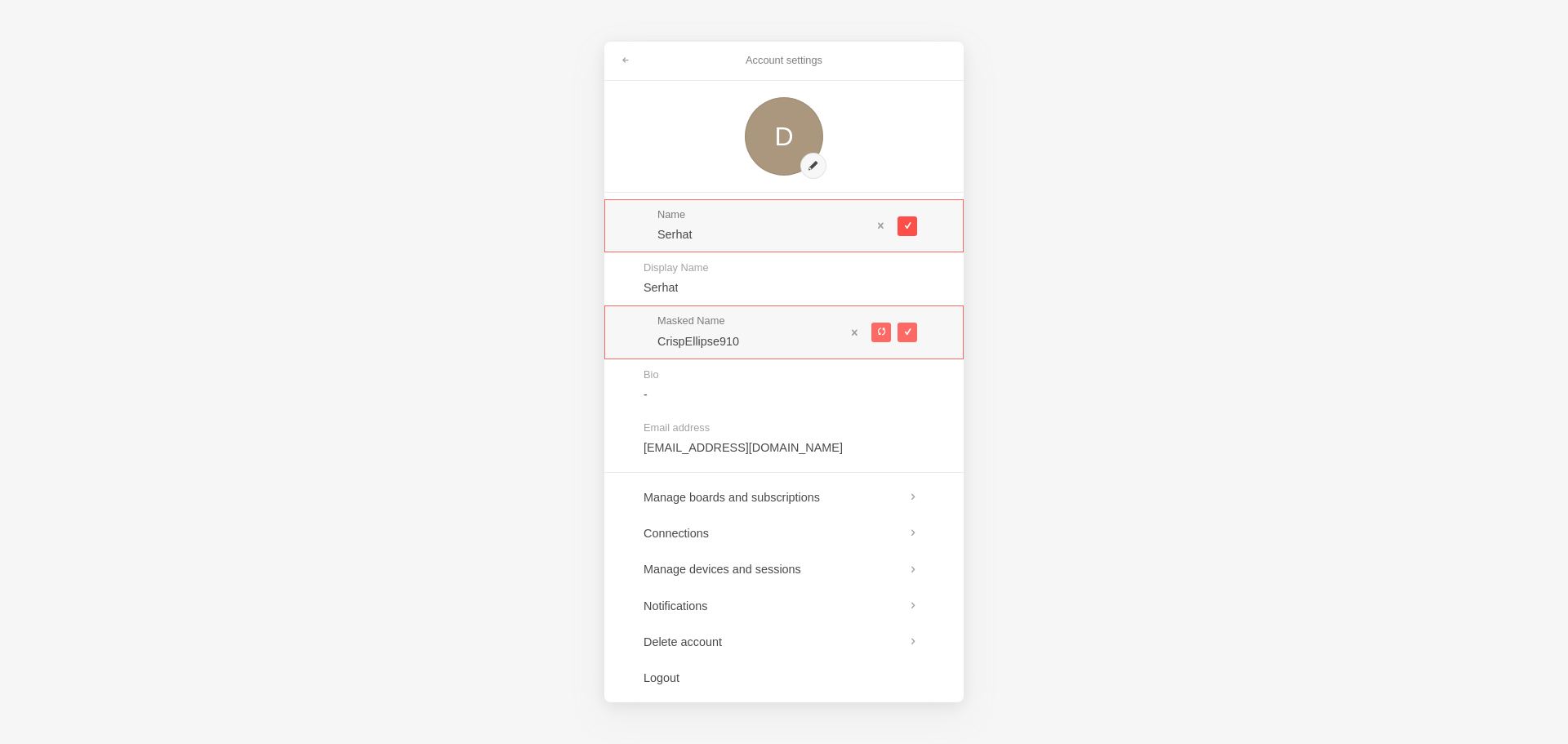
type input "Serhat"
click at [907, 226] on span at bounding box center [907, 225] width 9 height 9
click at [1043, 269] on div "Account settings S Name Serhat Display Name Serhat Masked Name CrispEllipse910 …" at bounding box center [784, 372] width 1568 height 744
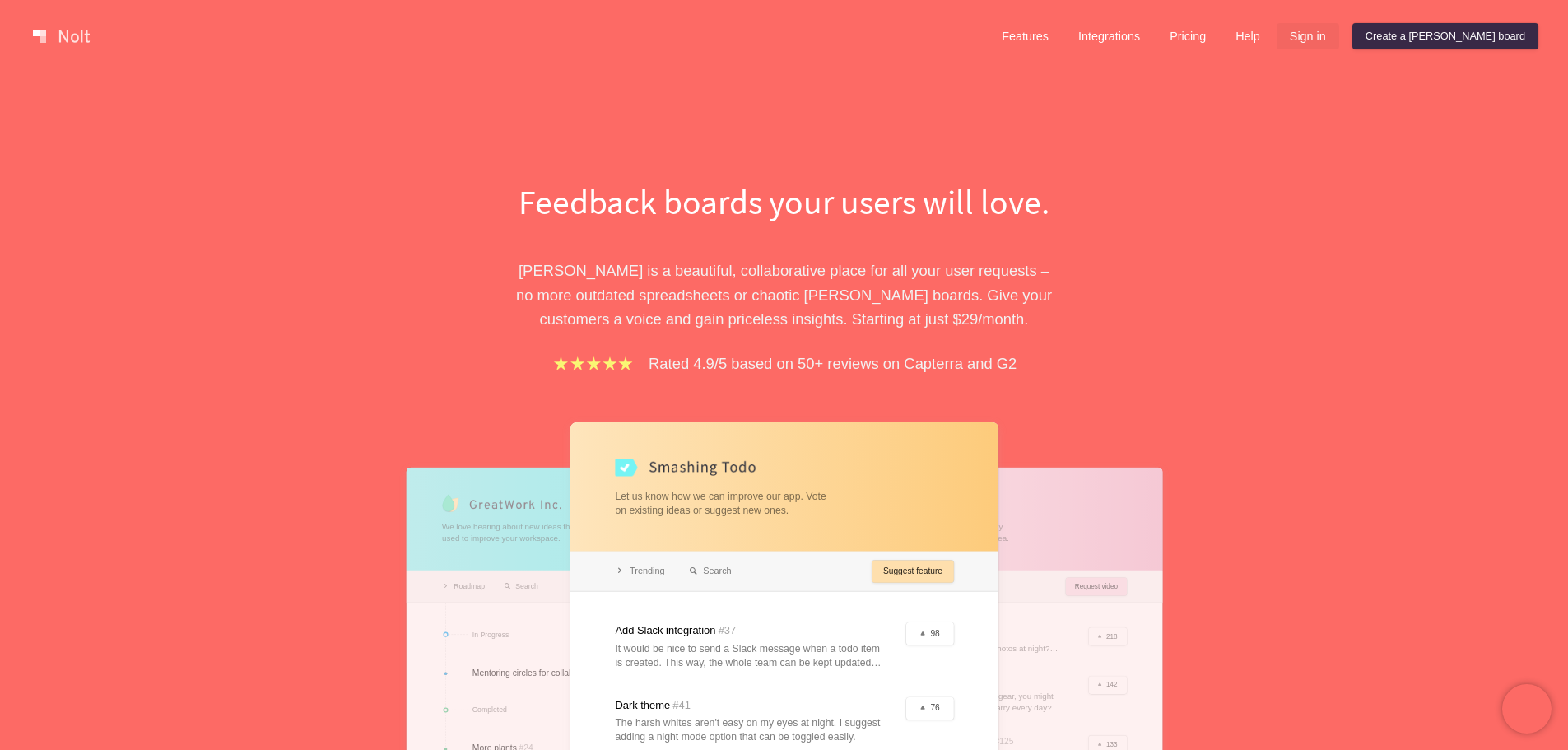
drag, startPoint x: 1461, startPoint y: 29, endPoint x: 1383, endPoint y: 35, distance: 78.2
click at [1387, 49] on div "Features Integrations Pricing Help Sign in Create a [PERSON_NAME] board" at bounding box center [1264, 36] width 557 height 33
drag, startPoint x: 1379, startPoint y: 35, endPoint x: 1477, endPoint y: 39, distance: 98.1
click at [1471, 60] on div "Features Integrations Pricing Help Sign in Create a [PERSON_NAME] board Menu" at bounding box center [784, 36] width 1568 height 73
click at [1339, 35] on link "Sign in" at bounding box center [1307, 36] width 62 height 26
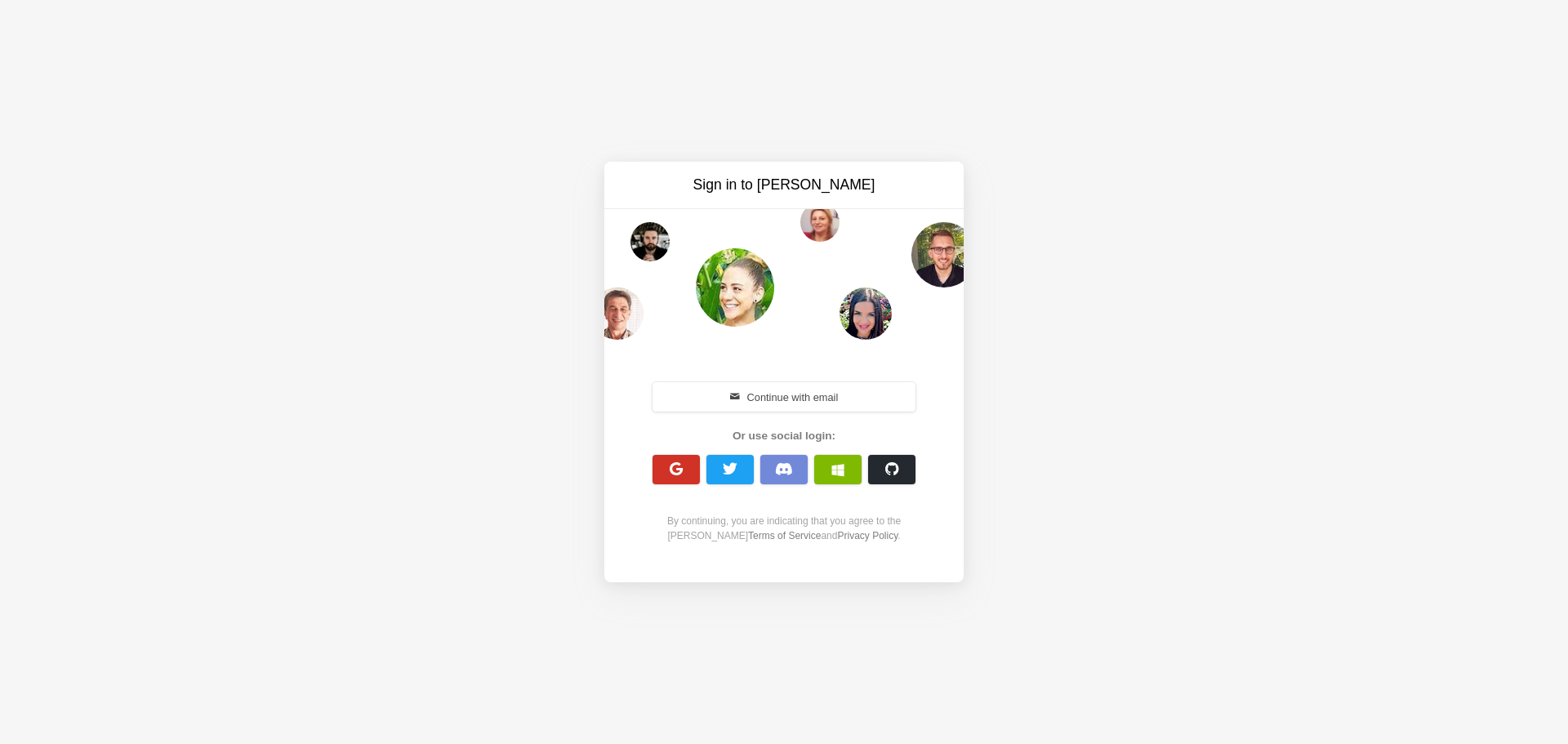
click at [669, 472] on span "button" at bounding box center [677, 470] width 15 height 15
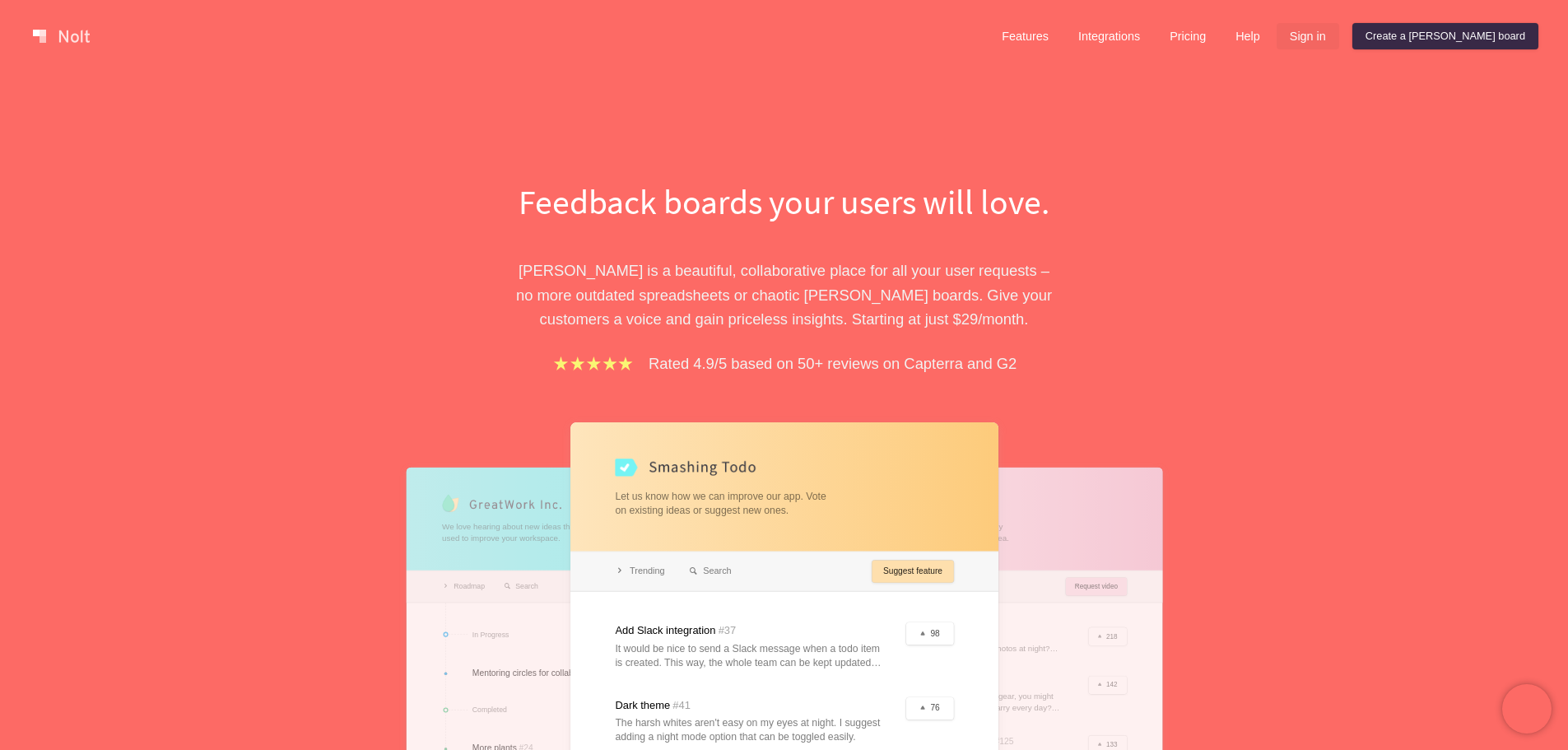
click at [1339, 36] on link "Sign in" at bounding box center [1307, 36] width 62 height 26
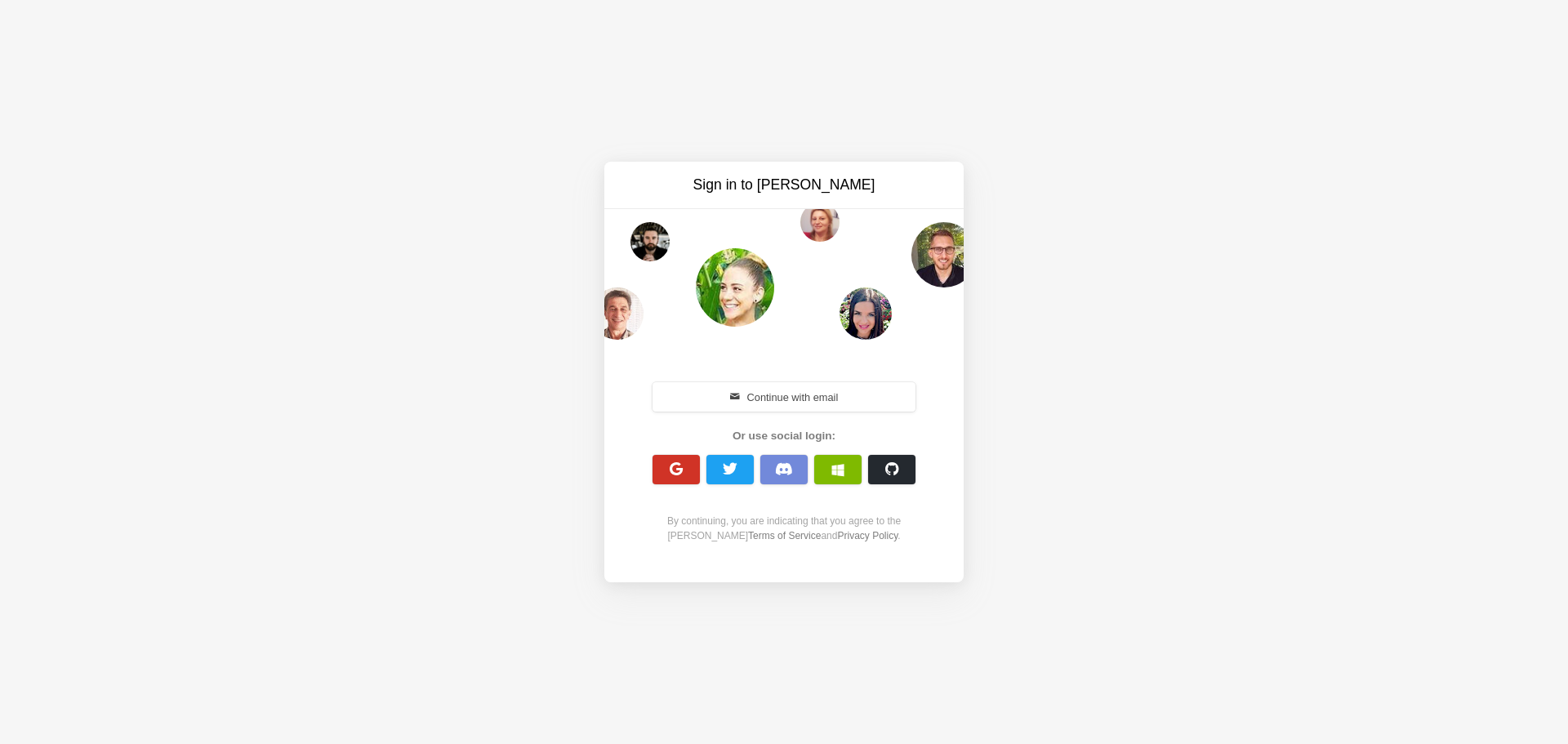
click at [693, 475] on button "button" at bounding box center [676, 470] width 47 height 30
